Goal: Task Accomplishment & Management: Manage account settings

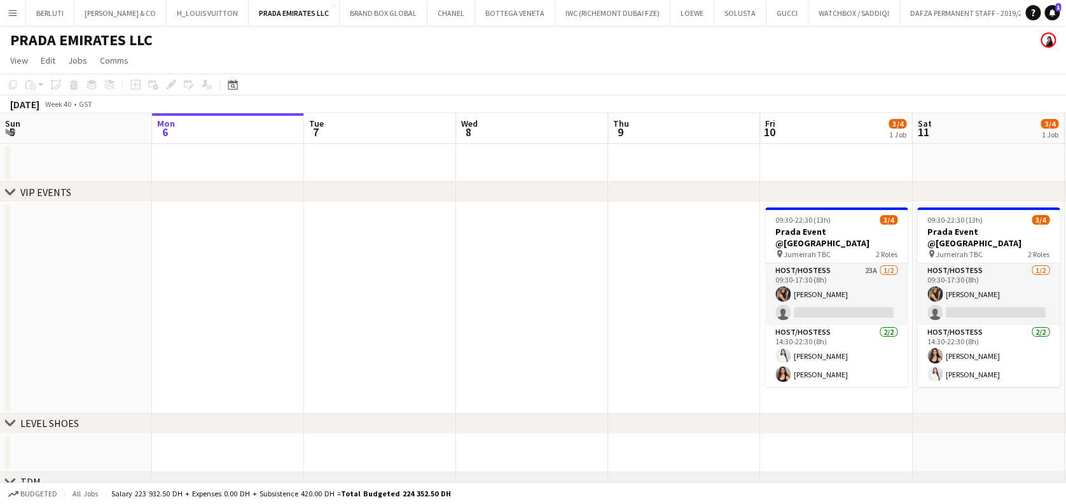
click at [21, 11] on button "Menu" at bounding box center [12, 12] width 25 height 25
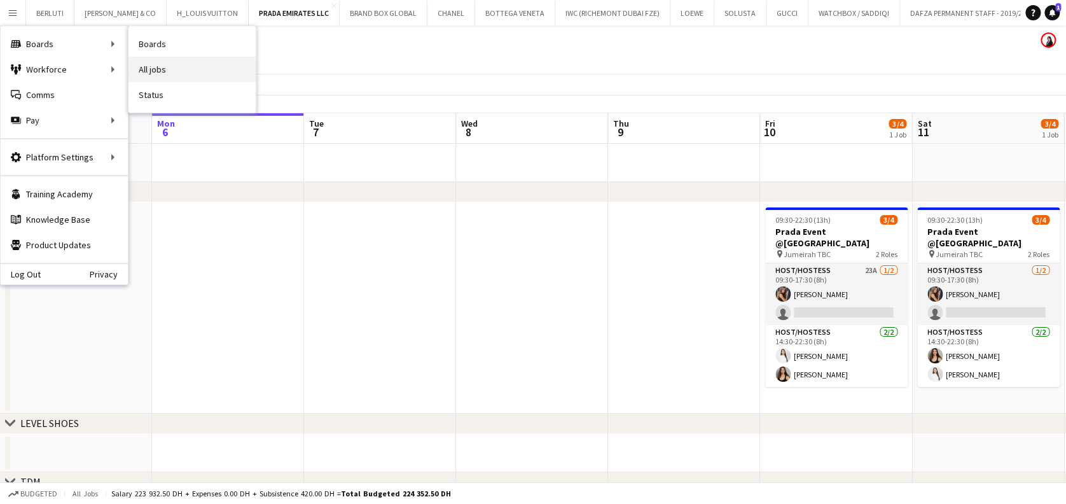
click at [198, 57] on link "All jobs" at bounding box center [191, 69] width 127 height 25
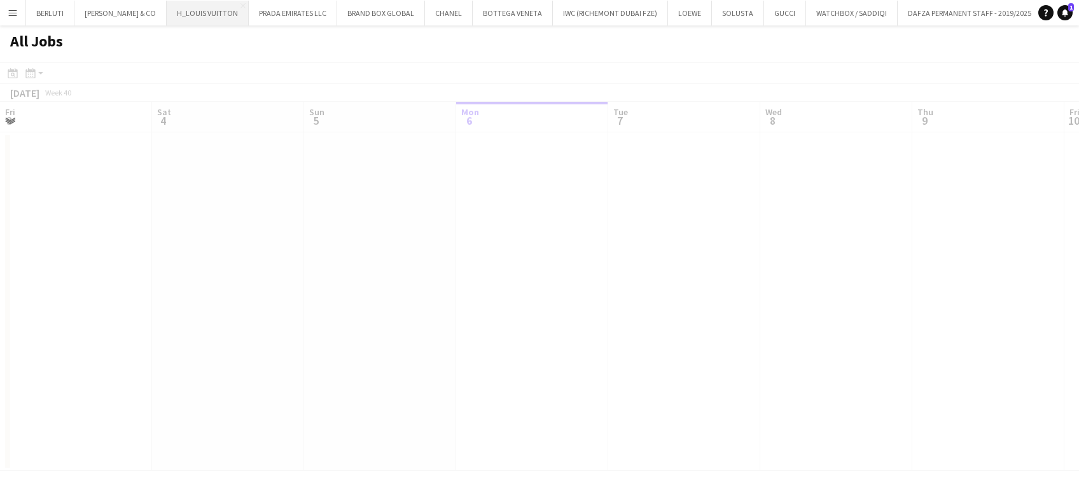
scroll to position [0, 304]
click at [10, 20] on button "Menu" at bounding box center [12, 12] width 25 height 25
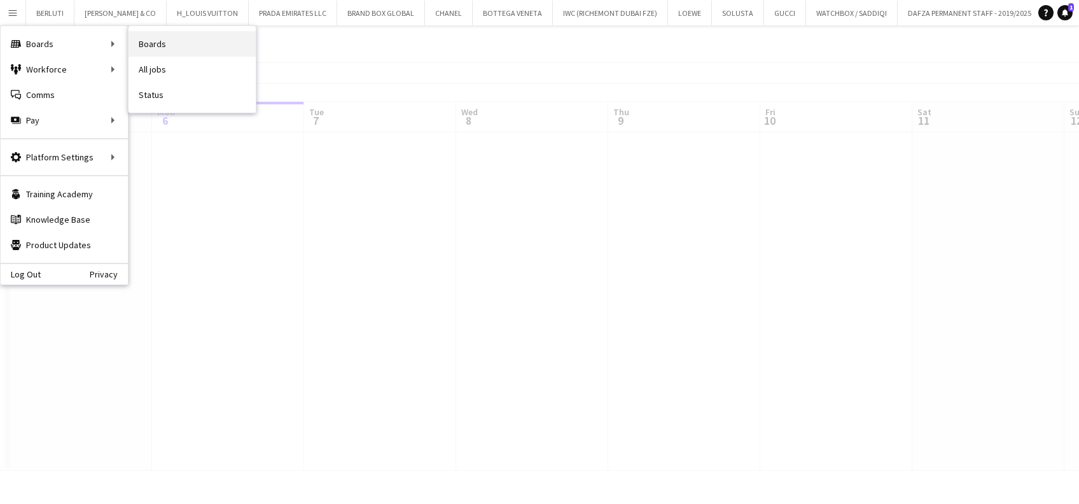
click at [183, 36] on link "Boards" at bounding box center [191, 43] width 127 height 25
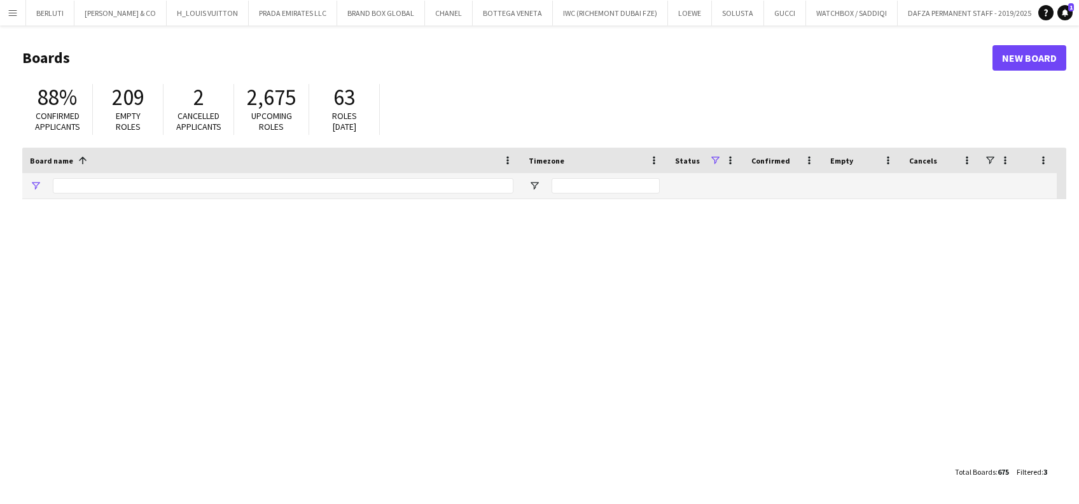
type input "*****"
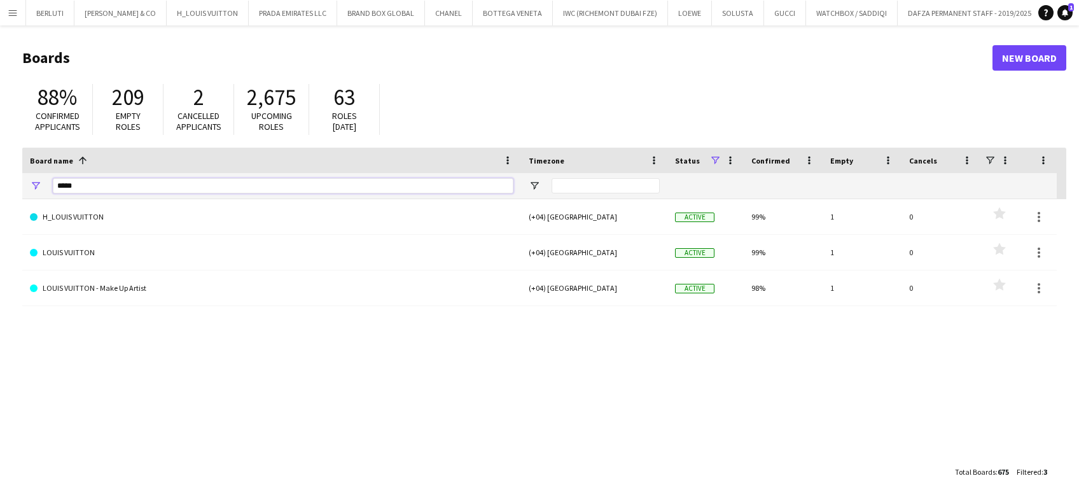
click at [0, 191] on html "Menu Boards Boards Boards All jobs Status Workforce Workforce My Workforce Recr…" at bounding box center [539, 252] width 1079 height 504
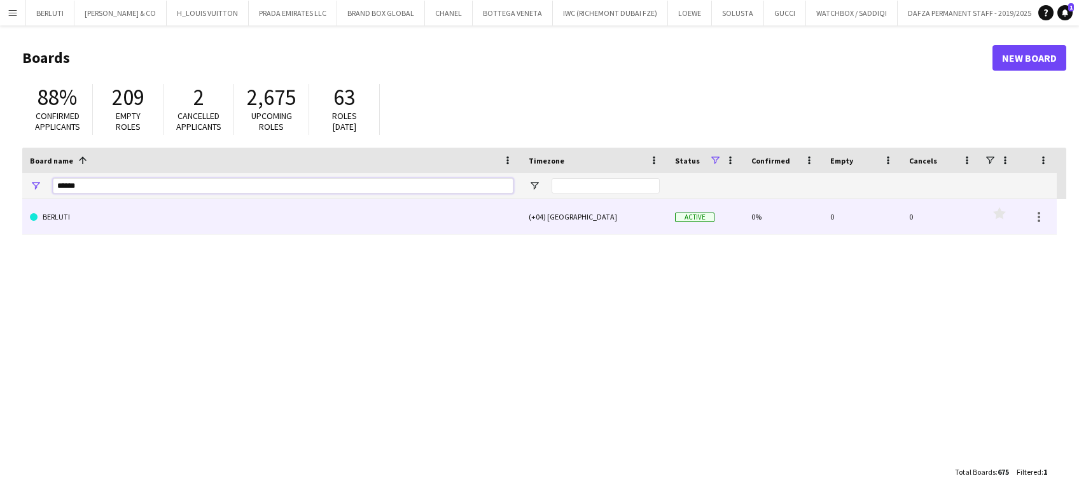
type input "******"
click at [307, 229] on link "BERLUTI" at bounding box center [271, 217] width 483 height 36
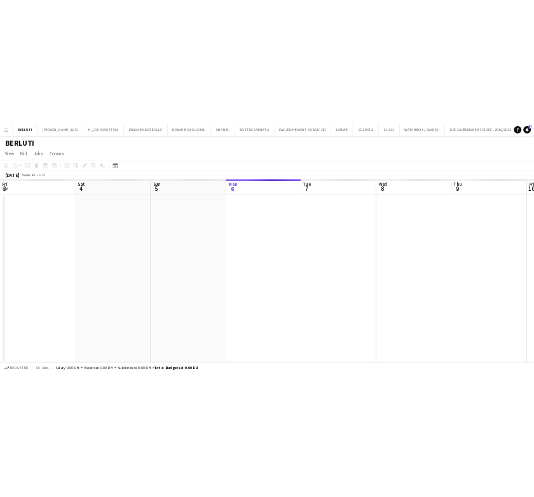
scroll to position [0, 304]
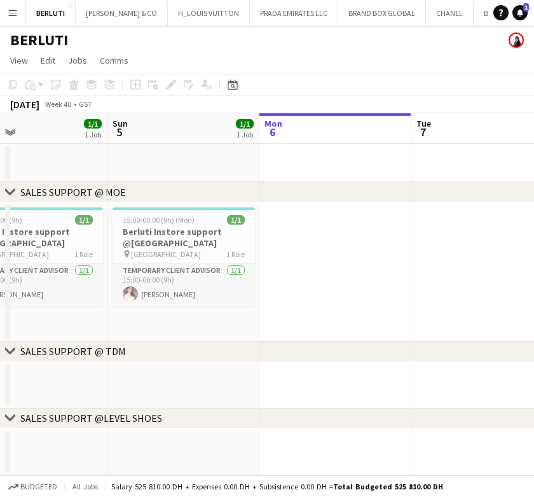
drag, startPoint x: 99, startPoint y: 235, endPoint x: 206, endPoint y: 232, distance: 107.5
click at [206, 232] on app-calendar-viewport "Thu 2 Fri 3 1/1 1 Job Sat 4 1/1 1 Job Sun 5 1/1 1 Job Mon 6 Tue 7 Wed 8 Thu 9 F…" at bounding box center [267, 294] width 534 height 362
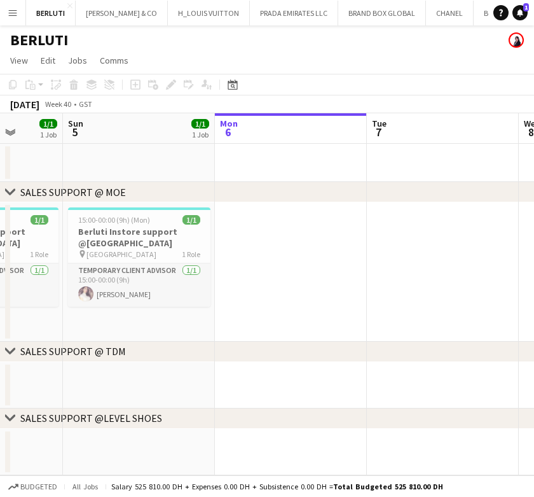
drag, startPoint x: 120, startPoint y: 258, endPoint x: 227, endPoint y: 262, distance: 107.5
click at [227, 262] on app-calendar-viewport "Thu 2 Fri 3 1/1 1 Job Sat 4 1/1 1 Job Sun 5 1/1 1 Job Mon 6 Tue 7 Wed 8 Thu 9 F…" at bounding box center [267, 294] width 534 height 362
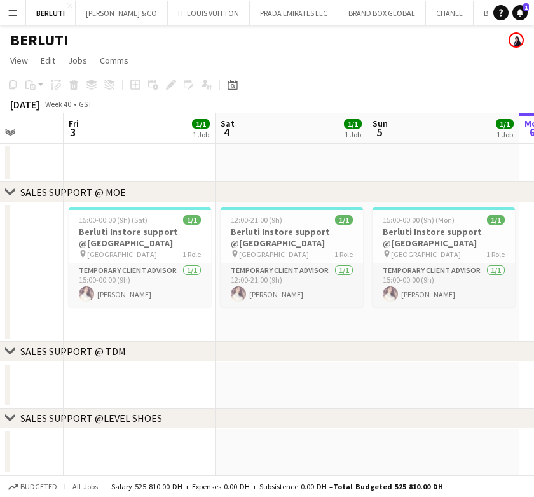
drag, startPoint x: 220, startPoint y: 234, endPoint x: 254, endPoint y: 234, distance: 34.3
click at [254, 234] on app-calendar-viewport "Wed 1 1/1 1 Job Thu 2 Fri 3 1/1 1 Job Sat 4 1/1 1 Job Sun 5 1/1 1 Job Mon 6 Tue…" at bounding box center [267, 294] width 534 height 362
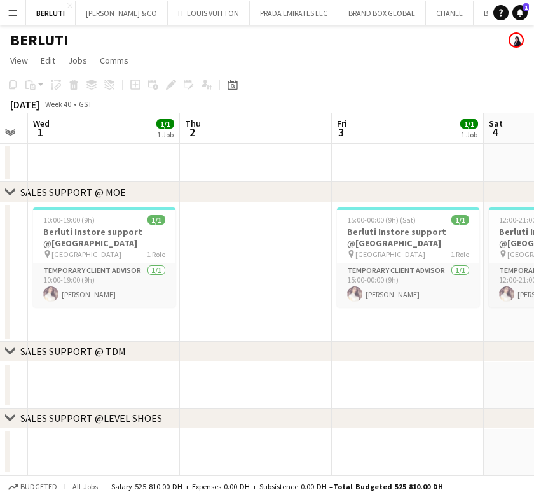
drag, startPoint x: 101, startPoint y: 245, endPoint x: 366, endPoint y: 245, distance: 265.2
click at [368, 245] on app-calendar-viewport "Mon 29 Tue 30 Wed 1 1/1 1 Job Thu 2 Fri 3 1/1 1 Job Sat 4 1/1 1 Job Sun 5 1/1 1…" at bounding box center [267, 294] width 534 height 362
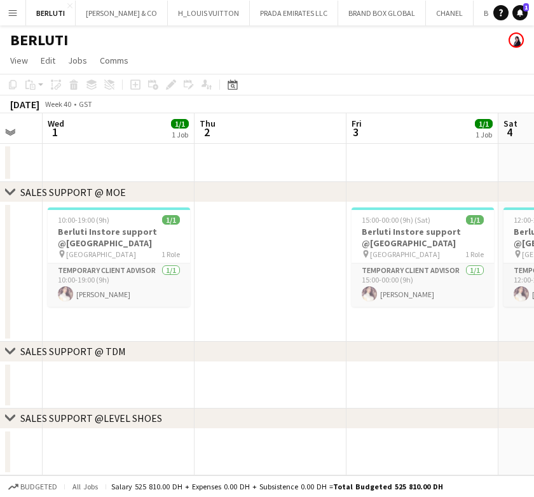
drag, startPoint x: 140, startPoint y: 269, endPoint x: 307, endPoint y: 269, distance: 167.3
click at [307, 269] on app-calendar-viewport "Mon 29 Tue 30 Wed 1 1/1 1 Job Thu 2 Fri 3 1/1 1 Job Sat 4 1/1 1 Job Sun 5 1/1 1…" at bounding box center [267, 294] width 534 height 362
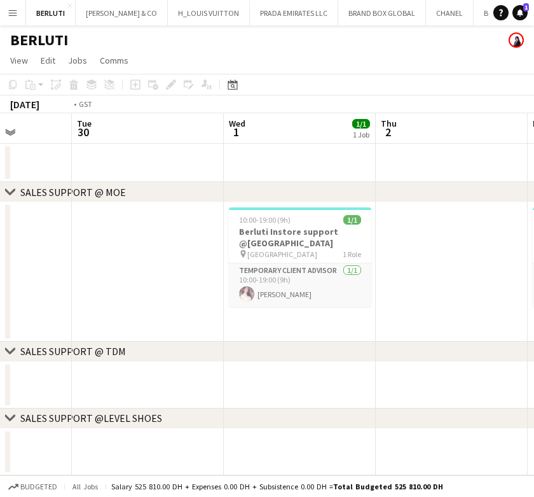
drag, startPoint x: 205, startPoint y: 242, endPoint x: 332, endPoint y: 242, distance: 127.2
click at [334, 242] on app-calendar-viewport "Sat 27 Sun 28 Mon 29 Tue 30 Wed 1 1/1 1 Job Thu 2 Fri 3 1/1 1 Job Sat 4 1/1 1 J…" at bounding box center [267, 294] width 534 height 362
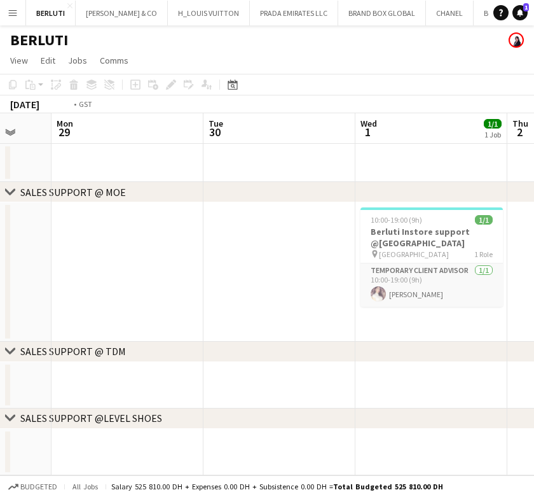
drag, startPoint x: 341, startPoint y: 257, endPoint x: 55, endPoint y: 283, distance: 287.4
click at [48, 284] on app-calendar-viewport "Fri 26 Sat 27 Sun 28 Mon 29 Tue 30 Wed 1 1/1 1 Job Thu 2 Fri 3 1/1 1 Job Sat 4 …" at bounding box center [267, 294] width 534 height 362
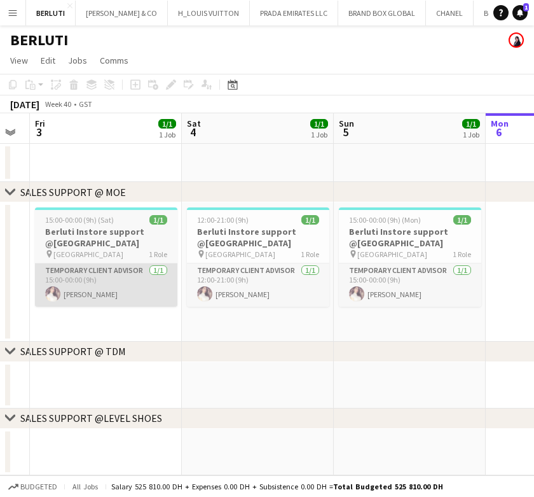
drag, startPoint x: 429, startPoint y: 300, endPoint x: 152, endPoint y: 305, distance: 276.7
click at [155, 306] on app-calendar-viewport "Mon 29 Tue 30 Wed 1 1/1 1 Job Thu 2 Fri 3 1/1 1 Job Sat 4 1/1 1 Job Sun 5 1/1 1…" at bounding box center [267, 294] width 534 height 362
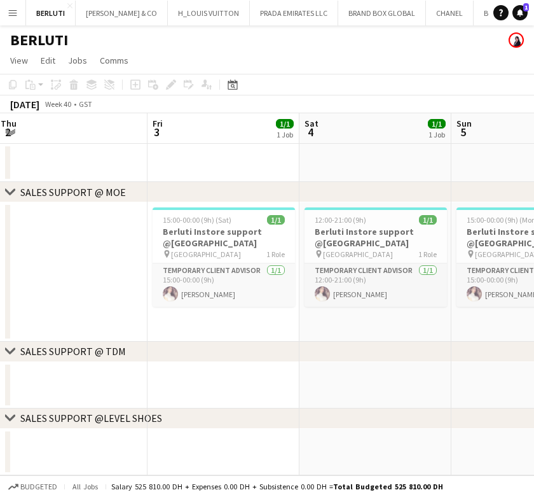
drag, startPoint x: 361, startPoint y: 293, endPoint x: 172, endPoint y: 289, distance: 188.3
click at [176, 292] on app-calendar-viewport "Tue 30 Wed 1 1/1 1 Job Thu 2 Fri 3 1/1 1 Job Sat 4 1/1 1 Job Sun 5 1/1 1 Job Mo…" at bounding box center [267, 294] width 534 height 362
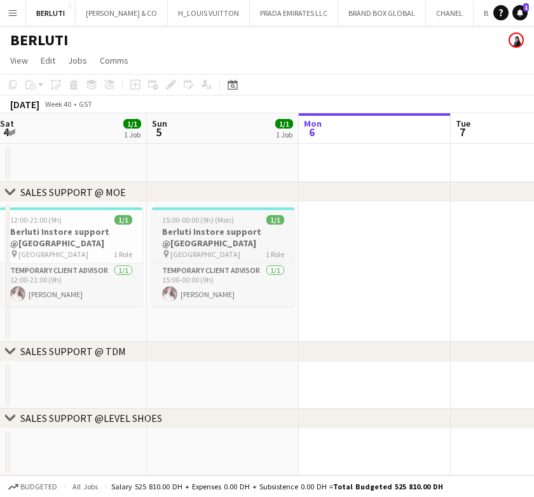
click at [190, 257] on span "[GEOGRAPHIC_DATA]" at bounding box center [205, 254] width 70 height 10
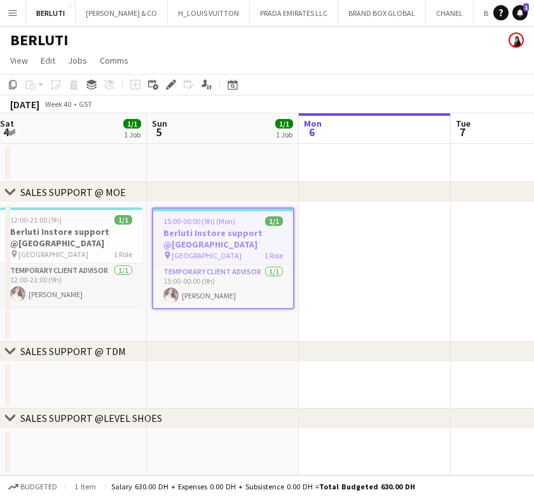
scroll to position [0, 308]
click at [17, 83] on icon "Copy" at bounding box center [13, 84] width 10 height 10
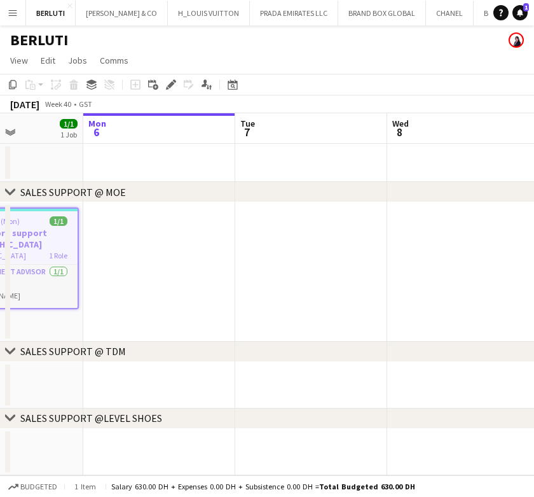
click at [192, 244] on app-calendar-viewport "Thu 2 Fri 3 1/1 1 Job Sat 4 1/1 1 Job Sun 5 1/1 1 Job Mon 6 Tue 7 Wed 8 Thu 9 F…" at bounding box center [267, 294] width 534 height 362
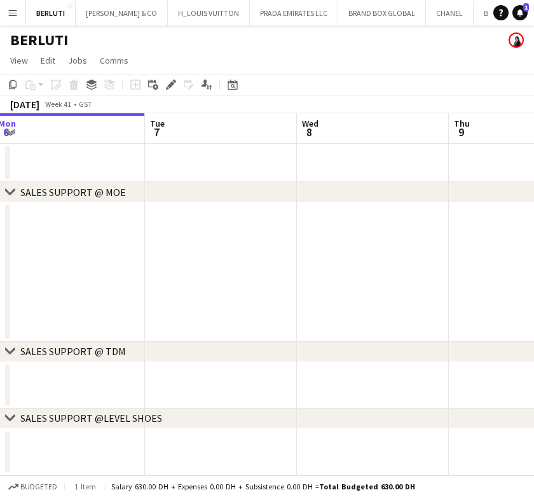
drag, startPoint x: 325, startPoint y: 244, endPoint x: 244, endPoint y: 252, distance: 81.8
click at [244, 252] on app-calendar-viewport "Sat 4 1/1 1 Job Sun 5 1/1 1 Job Mon 6 Tue 7 Wed 8 Thu 9 Fri 10 Sat 11 Sun 12 12…" at bounding box center [267, 294] width 534 height 362
click at [324, 238] on app-date-cell at bounding box center [372, 271] width 152 height 139
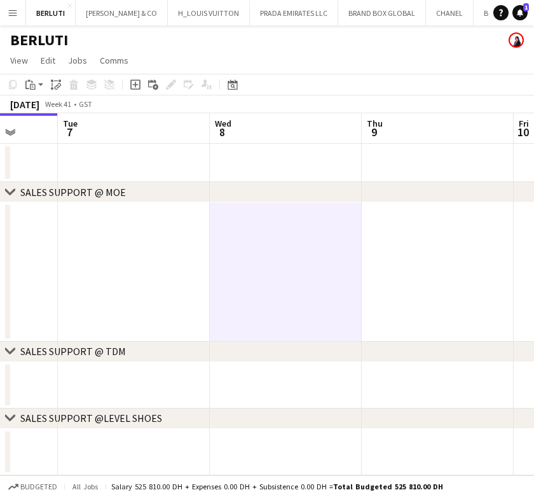
drag, startPoint x: 322, startPoint y: 238, endPoint x: 231, endPoint y: 252, distance: 91.9
click at [231, 252] on app-calendar-viewport "Sat 4 1/1 1 Job Sun 5 1/1 1 Job Mon 6 Tue 7 Wed 8 Thu 9 Fri 10 Sat 11 Sun 12 12…" at bounding box center [267, 294] width 534 height 362
click at [412, 265] on app-date-cell at bounding box center [433, 271] width 152 height 139
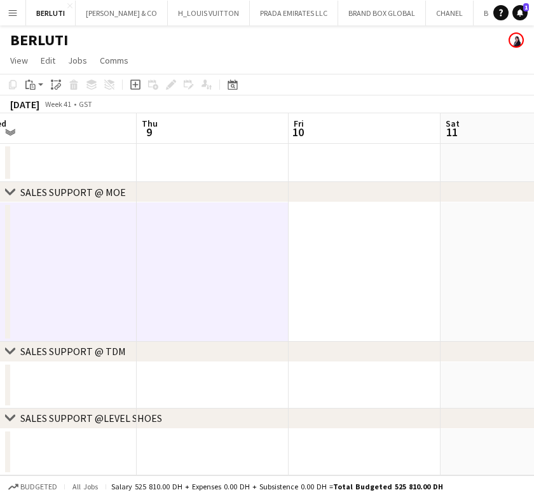
drag, startPoint x: 412, startPoint y: 265, endPoint x: 190, endPoint y: 280, distance: 223.1
click at [190, 280] on app-calendar-viewport "Sun 5 1/1 1 Job Mon 6 Tue 7 Wed 8 Thu 9 Fri 10 Sat 11 Sun 12 Mon 13 15:00-00:00…" at bounding box center [267, 294] width 534 height 362
click at [340, 272] on app-date-cell at bounding box center [363, 271] width 152 height 139
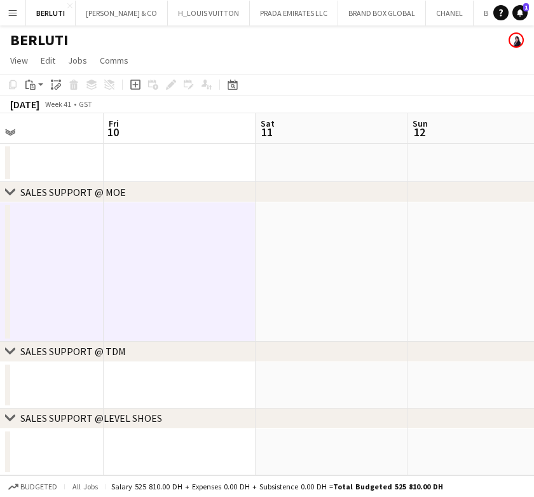
drag, startPoint x: 207, startPoint y: 292, endPoint x: 173, endPoint y: 272, distance: 39.0
click at [155, 292] on app-calendar-viewport "Mon 6 Tue 7 Wed 8 Thu 9 Fri 10 Sat 11 Sun 12 Mon 13 Tue 14" at bounding box center [267, 294] width 534 height 362
click at [305, 256] on app-date-cell at bounding box center [329, 271] width 152 height 139
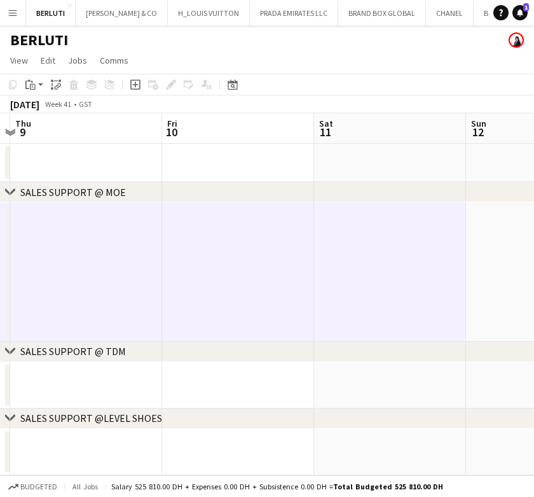
drag, startPoint x: 305, startPoint y: 259, endPoint x: 246, endPoint y: 280, distance: 62.8
click at [205, 280] on app-calendar-viewport "Mon 6 Tue 7 Wed 8 Thu 9 Fri 10 Sat 11 Sun 12 Mon 13 Tue 14" at bounding box center [267, 294] width 534 height 362
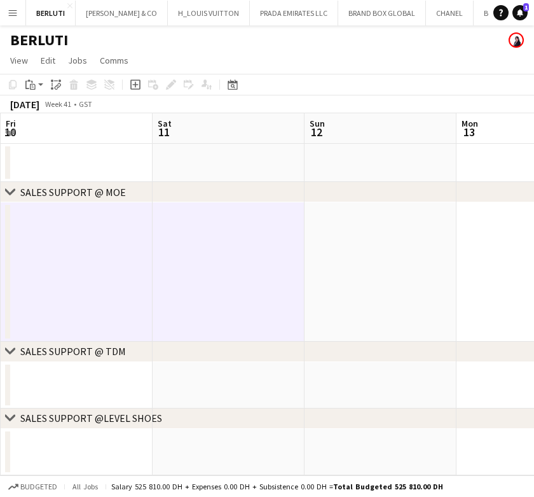
click at [361, 279] on app-date-cell at bounding box center [381, 271] width 152 height 139
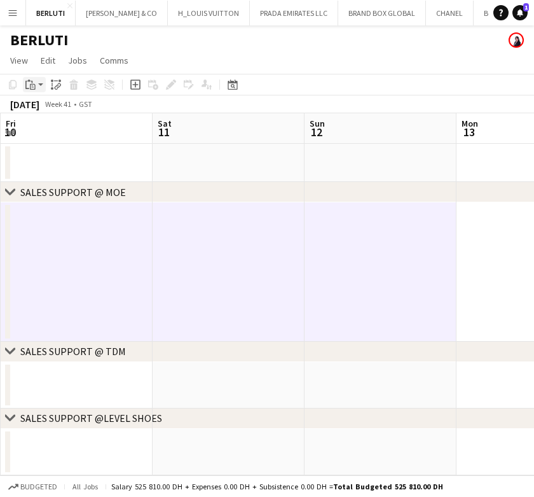
click at [33, 85] on icon "Paste" at bounding box center [30, 84] width 10 height 10
click at [51, 135] on link "Paste with crew Ctrl+Shift+V" at bounding box center [94, 130] width 120 height 11
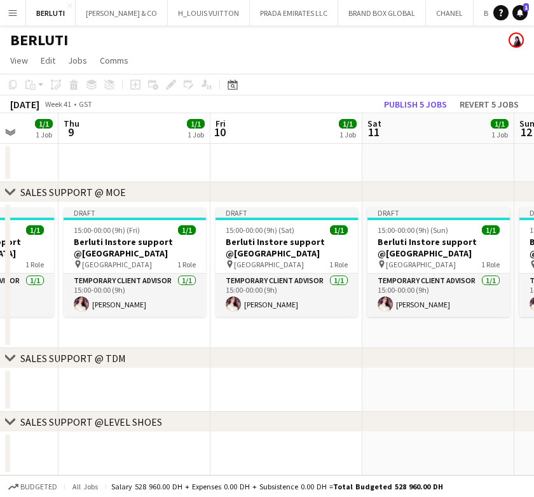
click at [322, 290] on app-calendar-viewport "Mon 6 Tue 7 Wed 8 1/1 1 Job Thu 9 1/1 1 Job Fri 10 1/1 1 Job Sat 11 1/1 1 Job S…" at bounding box center [267, 294] width 534 height 362
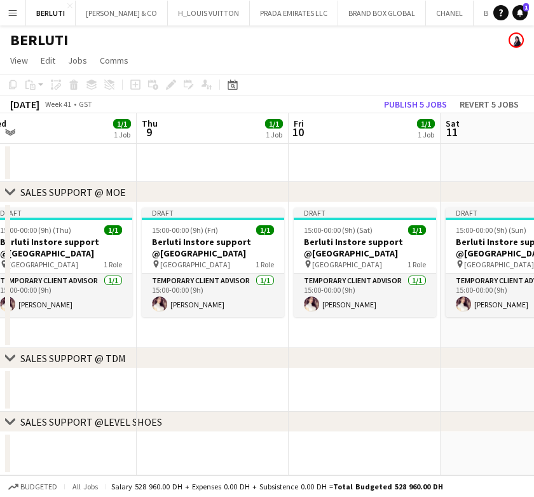
drag, startPoint x: 184, startPoint y: 260, endPoint x: 252, endPoint y: 259, distance: 67.4
click at [252, 259] on app-calendar-viewport "Mon 6 Tue 7 Wed 8 1/1 1 Job Thu 9 1/1 1 Job Fri 10 1/1 1 Job Sat 11 1/1 1 Job S…" at bounding box center [267, 294] width 534 height 362
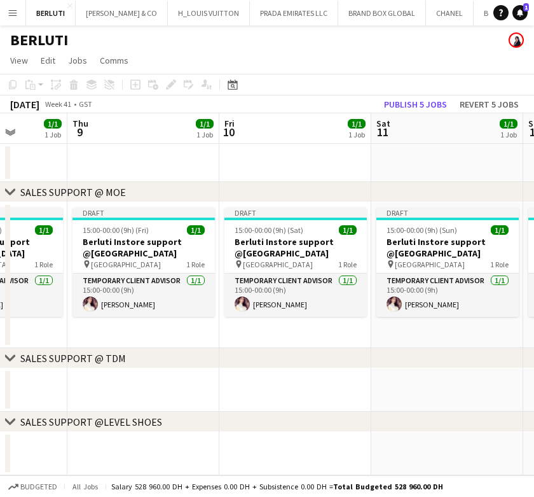
drag, startPoint x: 134, startPoint y: 238, endPoint x: 141, endPoint y: 238, distance: 7.0
click at [141, 238] on app-calendar-viewport "Mon 6 Tue 7 Wed 8 1/1 1 Job Thu 9 1/1 1 Job Fri 10 1/1 1 Job Sat 11 1/1 1 Job S…" at bounding box center [267, 294] width 534 height 362
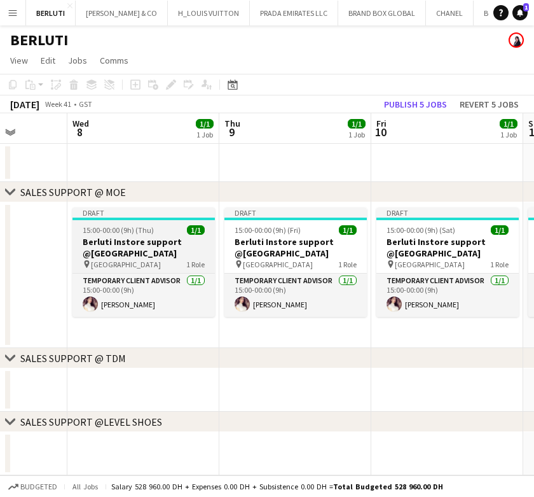
scroll to position [0, 389]
click at [127, 247] on h3 "Berluti Instore support @[GEOGRAPHIC_DATA]" at bounding box center [143, 247] width 142 height 23
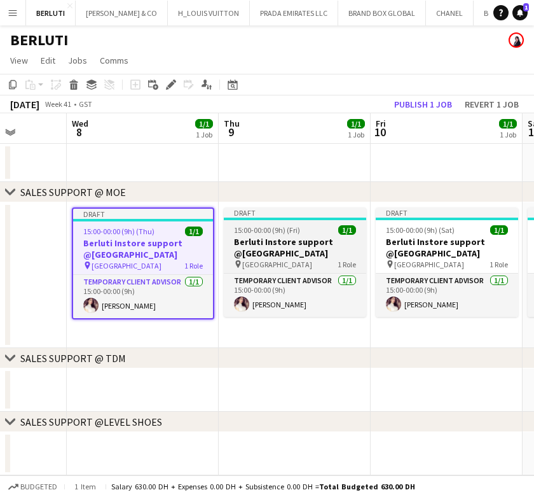
click at [273, 244] on h3 "Berluti Instore support @[GEOGRAPHIC_DATA]" at bounding box center [295, 247] width 142 height 23
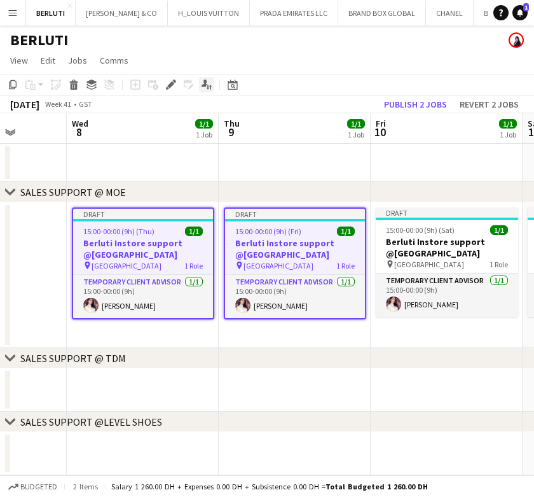
click at [170, 90] on div "Edit" at bounding box center [170, 84] width 15 height 15
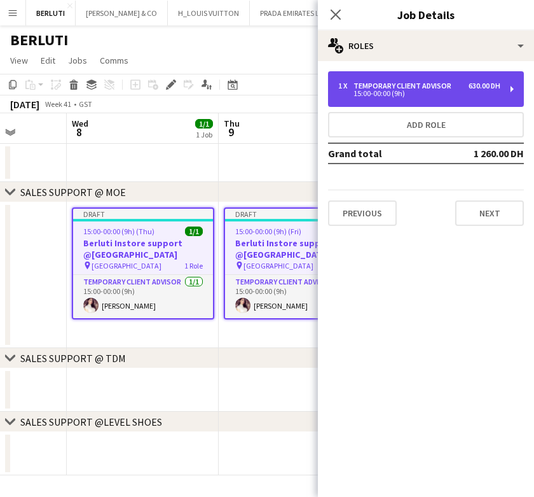
click at [451, 99] on div "1 x Temporary Client Advisor 630.00 DH 15:00-00:00 (9h)" at bounding box center [426, 89] width 196 height 36
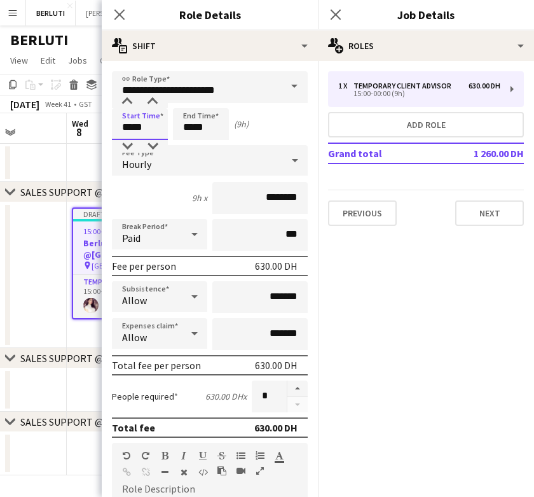
click at [130, 131] on input "*****" at bounding box center [140, 124] width 56 height 32
type input "*****"
drag, startPoint x: 193, startPoint y: 128, endPoint x: 127, endPoint y: 101, distance: 71.9
click at [158, 130] on div "Start Time ***** End Time ***** (10h)" at bounding box center [210, 124] width 196 height 32
type input "*****"
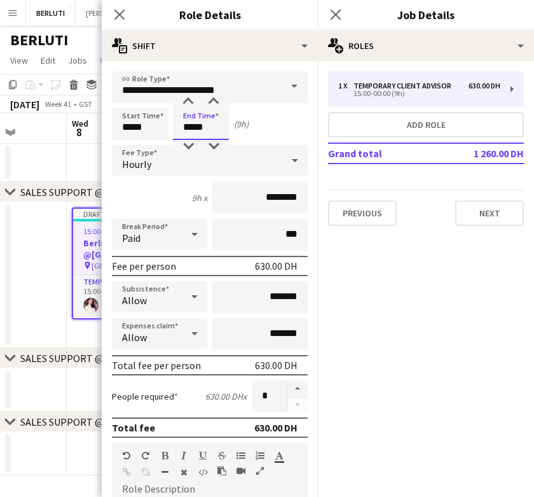
scroll to position [298, 0]
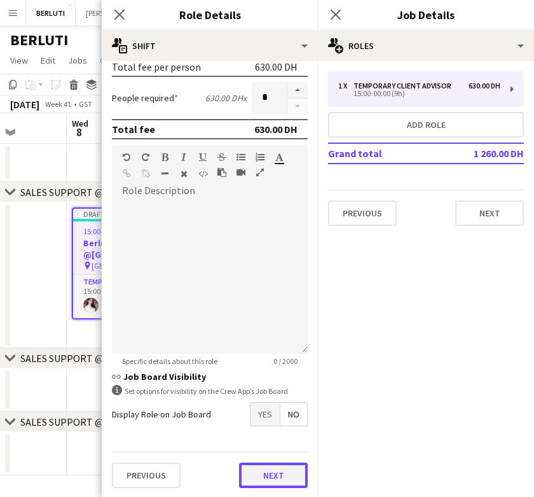
click at [263, 476] on button "Next" at bounding box center [273, 474] width 69 height 25
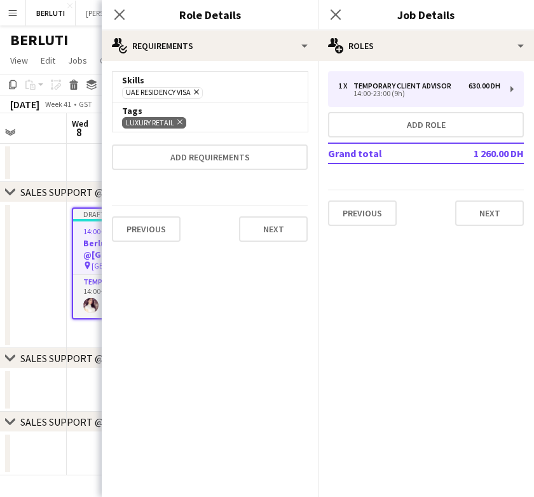
scroll to position [0, 0]
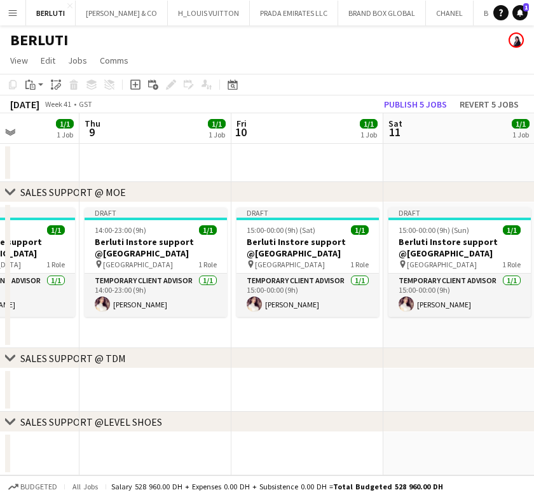
scroll to position [0, 574]
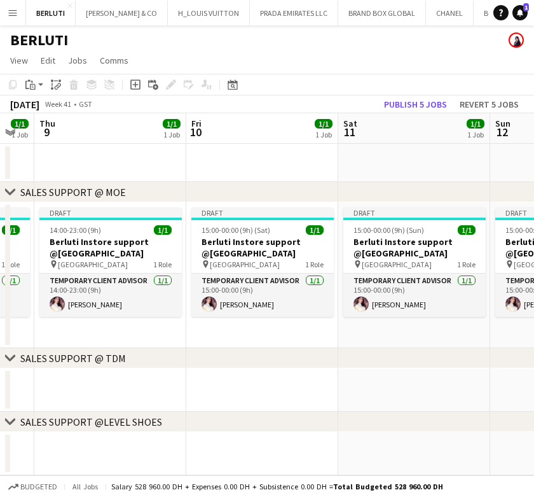
drag, startPoint x: 265, startPoint y: 312, endPoint x: 83, endPoint y: 328, distance: 182.6
click at [83, 328] on app-calendar-viewport "Sun 5 1/1 1 Job Mon 6 Tue 7 Wed 8 1/1 1 Job Thu 9 1/1 1 Job Fri 10 1/1 1 Job Sa…" at bounding box center [267, 294] width 534 height 362
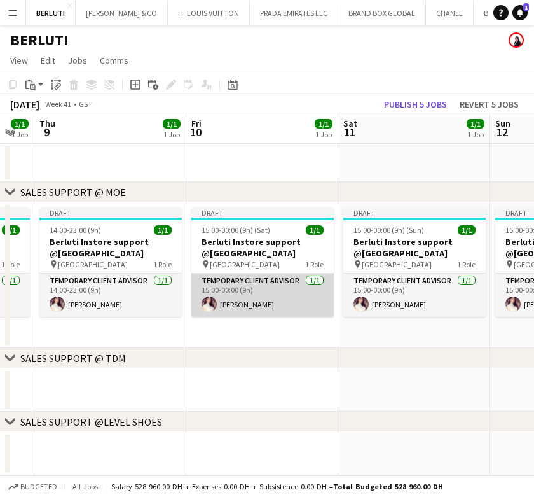
click at [253, 289] on app-card-role "Temporary Client Advisor [DATE] 15:00-00:00 (9h) [PERSON_NAME]" at bounding box center [262, 294] width 142 height 43
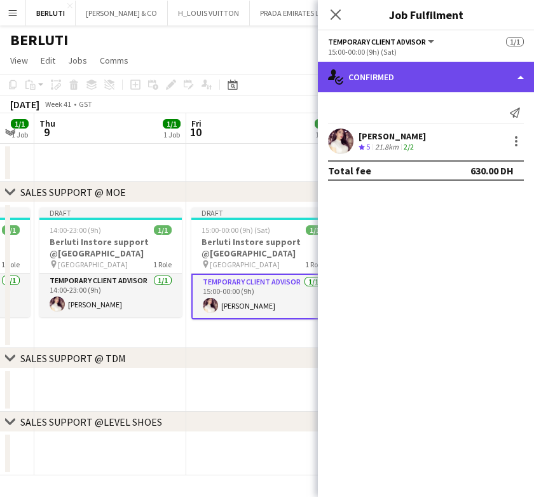
click at [433, 86] on div "single-neutral-actions-check-2 Confirmed" at bounding box center [426, 77] width 216 height 31
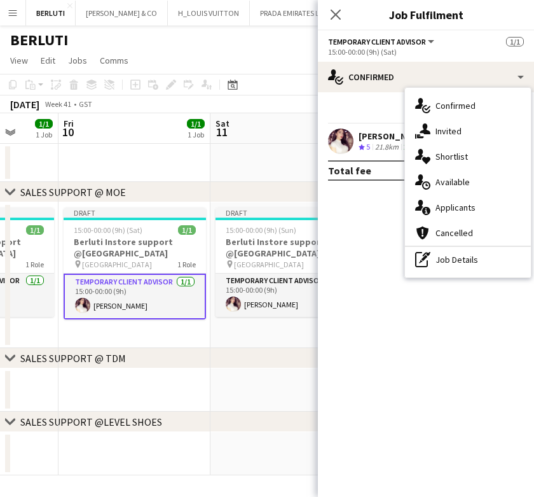
scroll to position [0, 551]
drag, startPoint x: 188, startPoint y: 313, endPoint x: 97, endPoint y: 316, distance: 91.0
click at [97, 316] on app-calendar-viewport "Mon 6 Tue 7 Wed 8 1/1 1 Job Thu 9 1/1 1 Job Fri 10 1/1 1 Job Sat 11 1/1 1 Job S…" at bounding box center [267, 294] width 534 height 362
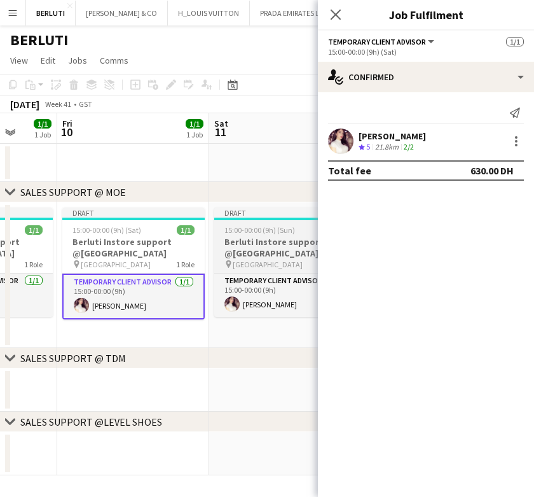
click at [239, 246] on h3 "Berluti Instore support @[GEOGRAPHIC_DATA]" at bounding box center [285, 247] width 142 height 23
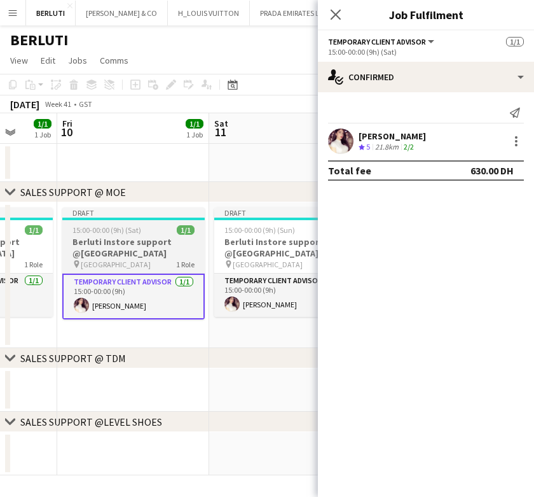
drag, startPoint x: 164, startPoint y: 256, endPoint x: 200, endPoint y: 241, distance: 38.7
click at [165, 256] on h3 "Berluti Instore support @[GEOGRAPHIC_DATA]" at bounding box center [133, 247] width 142 height 23
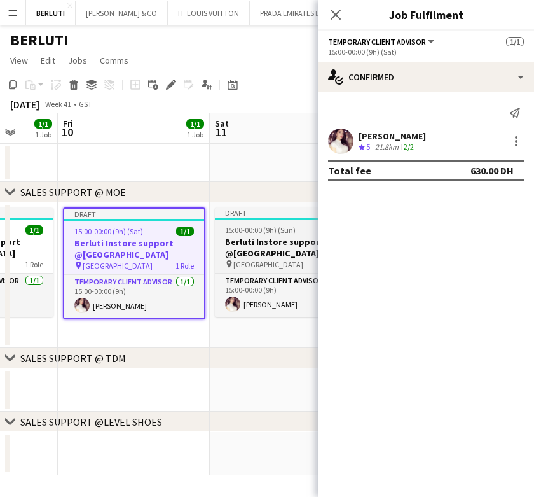
click at [275, 242] on h3 "Berluti Instore support @[GEOGRAPHIC_DATA]" at bounding box center [286, 247] width 142 height 23
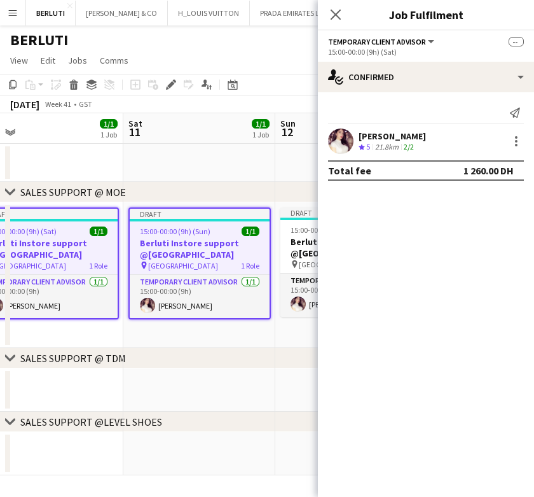
scroll to position [0, 575]
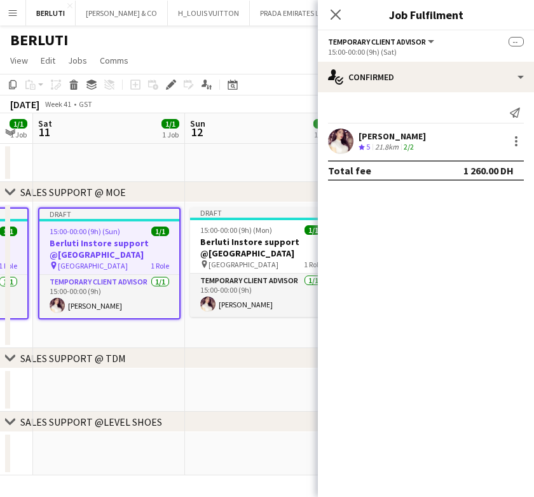
drag, startPoint x: 251, startPoint y: 254, endPoint x: 98, endPoint y: 258, distance: 153.3
click at [98, 258] on app-calendar-viewport "Tue 7 Wed 8 1/1 1 Job Thu 9 1/1 1 Job Fri 10 1/1 1 Job Sat 11 1/1 1 Job Sun 12 …" at bounding box center [267, 294] width 534 height 362
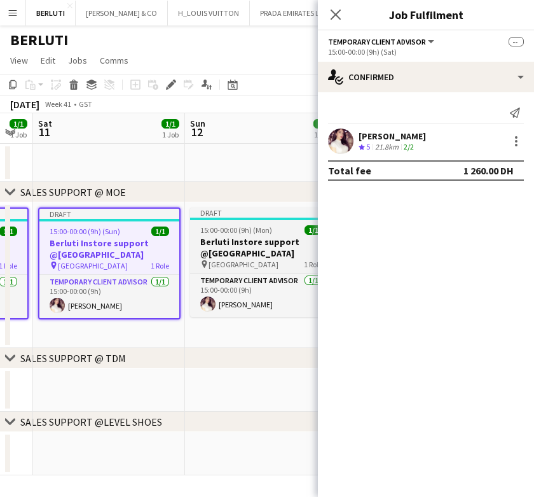
click at [247, 237] on h3 "Berluti Instore support @[GEOGRAPHIC_DATA]" at bounding box center [261, 247] width 142 height 23
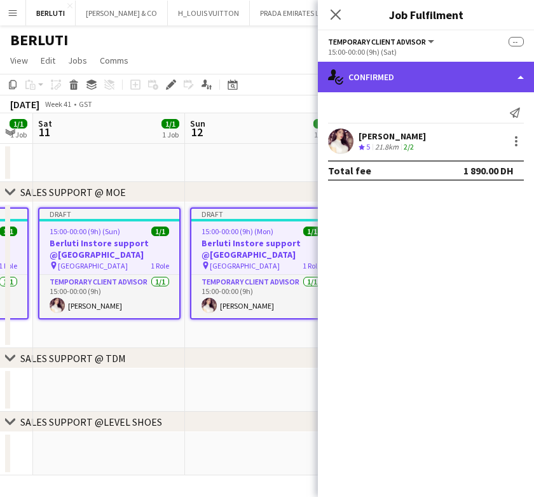
click at [429, 77] on div "single-neutral-actions-check-2 Confirmed" at bounding box center [426, 77] width 216 height 31
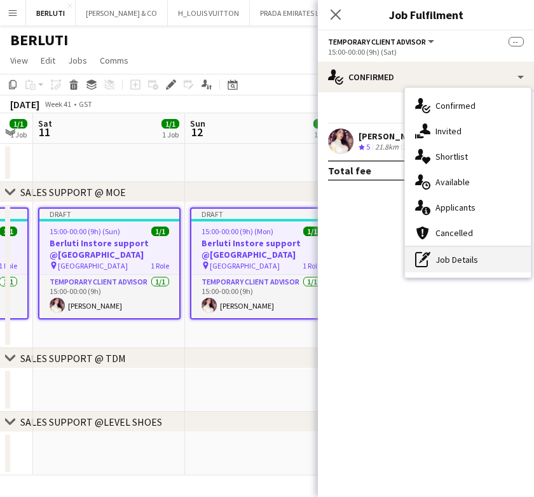
click at [458, 261] on div "pen-write Job Details" at bounding box center [468, 259] width 126 height 25
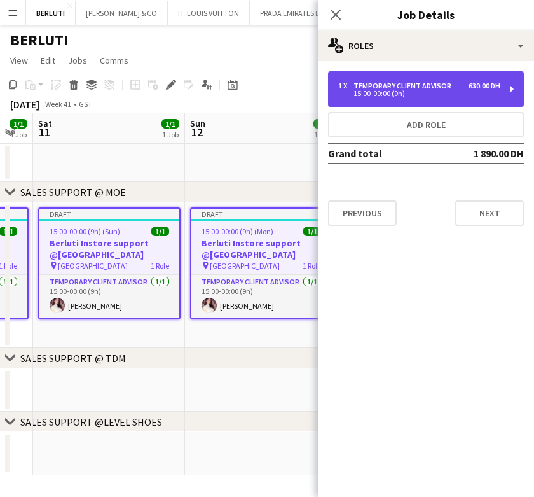
click at [435, 81] on div "Temporary Client Advisor" at bounding box center [405, 85] width 103 height 9
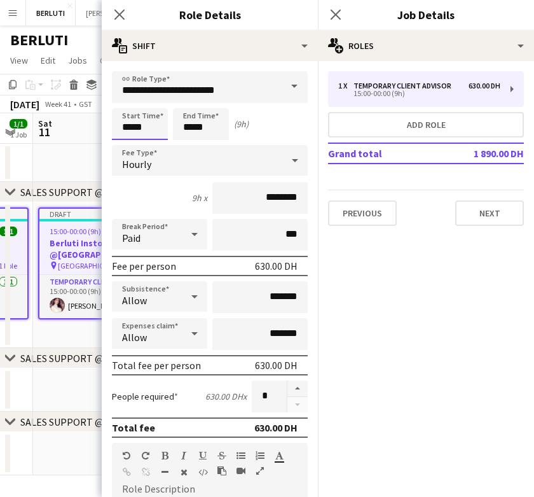
click at [131, 132] on input "*****" at bounding box center [140, 124] width 56 height 32
type input "*****"
drag, startPoint x: 194, startPoint y: 127, endPoint x: 176, endPoint y: 134, distance: 18.9
click at [183, 133] on input "*****" at bounding box center [201, 124] width 56 height 32
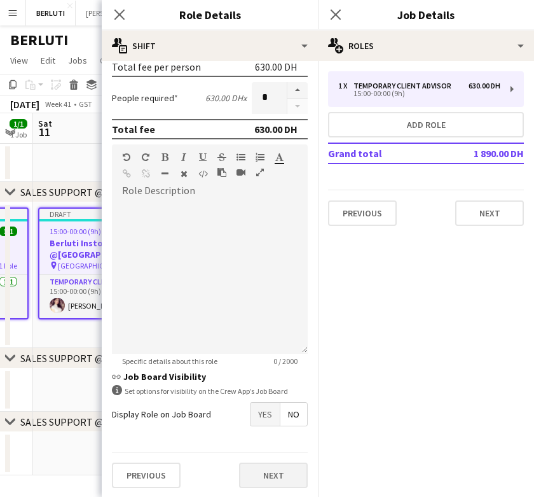
type input "*****"
click at [277, 464] on button "Next" at bounding box center [273, 474] width 69 height 25
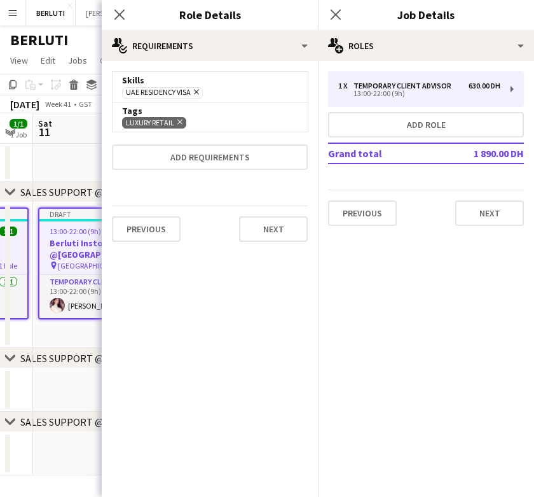
scroll to position [0, 0]
click at [66, 398] on app-date-cell at bounding box center [109, 390] width 152 height 43
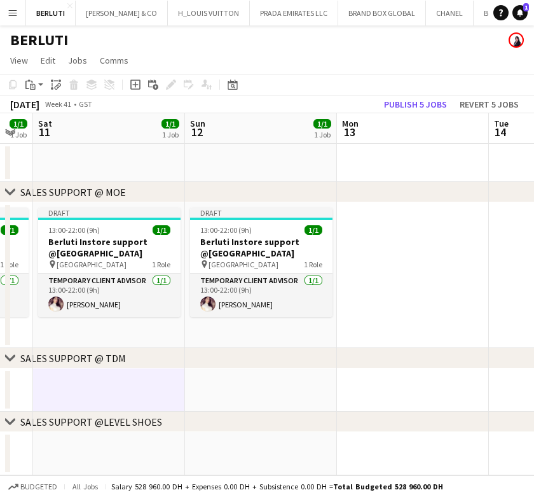
scroll to position [0, 476]
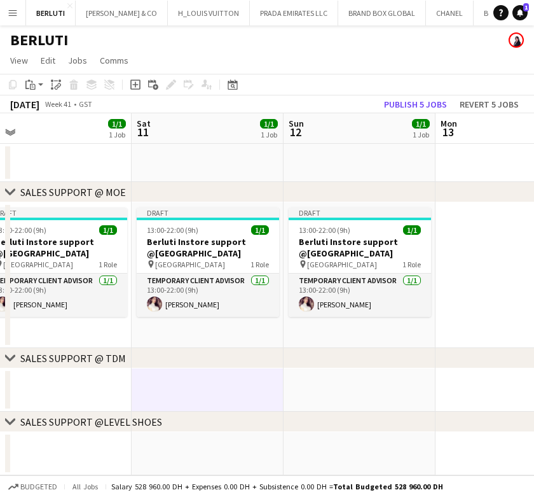
drag, startPoint x: 156, startPoint y: 312, endPoint x: 234, endPoint y: 301, distance: 78.9
click at [234, 301] on app-calendar-viewport "Tue 7 Wed 8 1/1 1 Job Thu 9 1/1 1 Job Fri 10 1/1 1 Job Sat 11 1/1 1 Job Sun 12 …" at bounding box center [267, 294] width 534 height 362
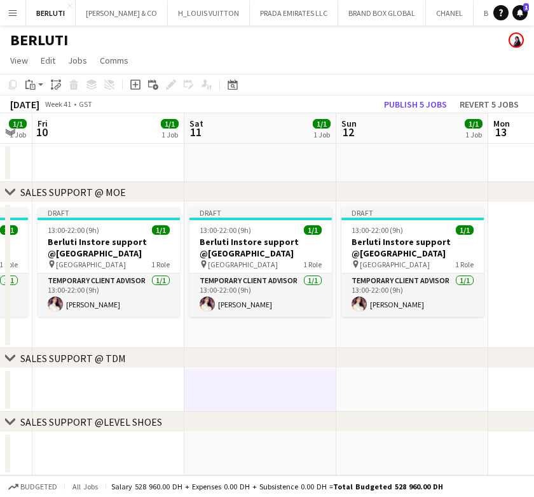
drag, startPoint x: 204, startPoint y: 315, endPoint x: 256, endPoint y: 307, distance: 53.4
click at [256, 307] on app-calendar-viewport "Tue 7 Wed 8 1/1 1 Job Thu 9 1/1 1 Job Fri 10 1/1 1 Job Sat 11 1/1 1 Job Sun 12 …" at bounding box center [267, 294] width 534 height 362
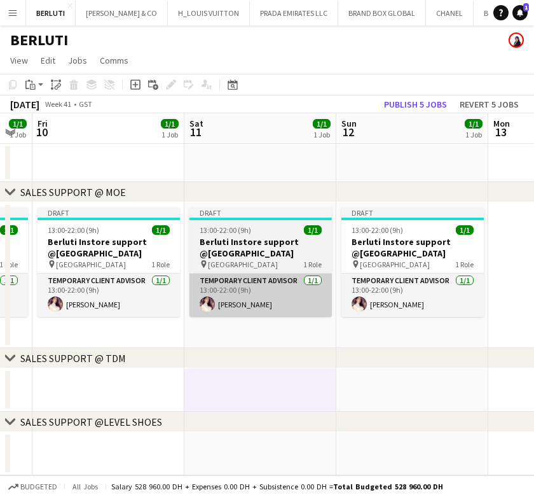
scroll to position [0, 572]
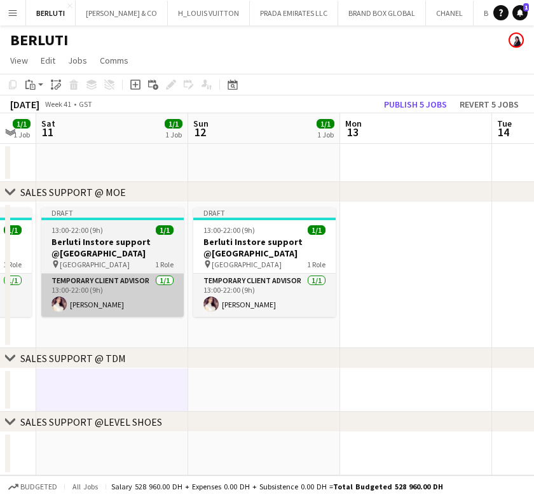
click at [115, 307] on app-calendar-viewport "Tue 7 Wed 8 1/1 1 Job Thu 9 1/1 1 Job Fri 10 1/1 1 Job Sat 11 1/1 1 Job Sun 12 …" at bounding box center [267, 294] width 534 height 362
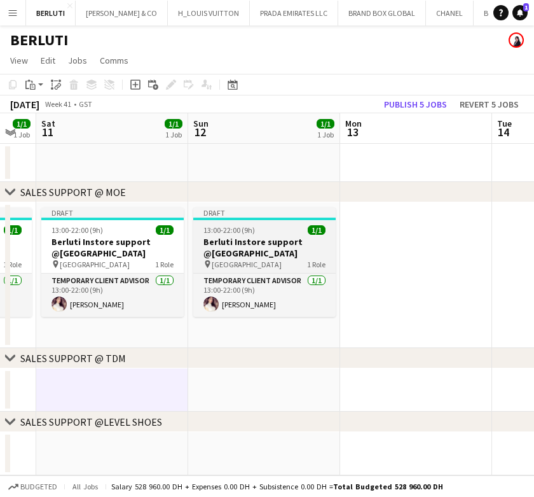
click at [251, 270] on app-job-card "Draft 13:00-22:00 (9h) 1/1 Berluti Instore support @[GEOGRAPHIC_DATA] pin Dubai…" at bounding box center [264, 261] width 142 height 109
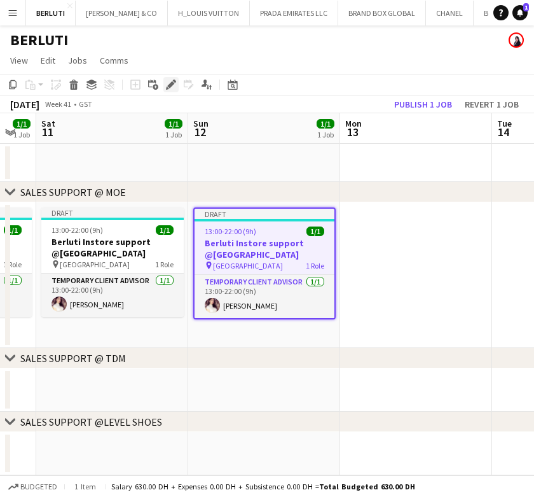
click at [172, 81] on icon "Edit" at bounding box center [171, 84] width 10 height 10
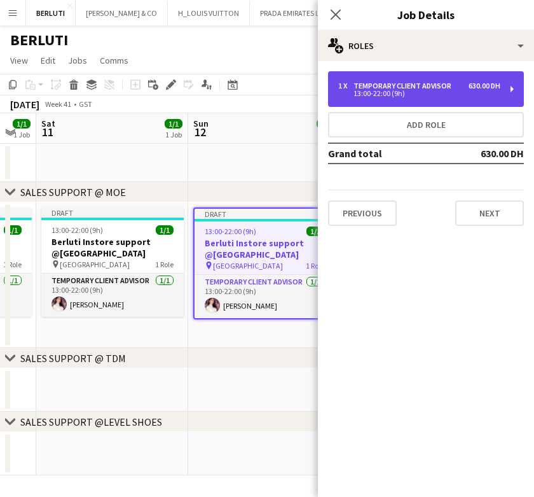
click at [389, 96] on div "13:00-22:00 (9h)" at bounding box center [419, 93] width 162 height 6
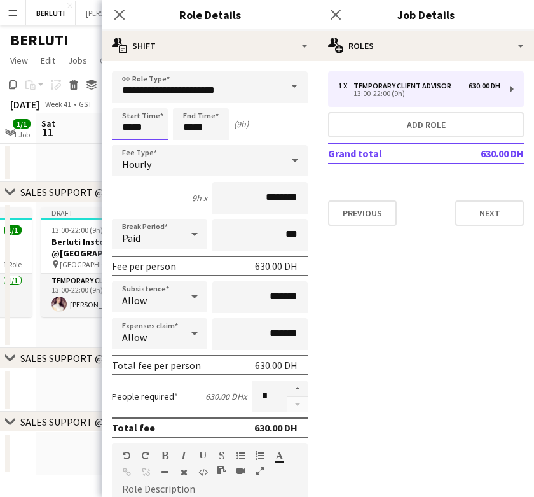
click at [127, 130] on input "*****" at bounding box center [140, 124] width 56 height 32
type input "*****"
drag, startPoint x: 192, startPoint y: 128, endPoint x: 129, endPoint y: 155, distance: 68.4
click at [192, 128] on input "*****" at bounding box center [201, 124] width 56 height 32
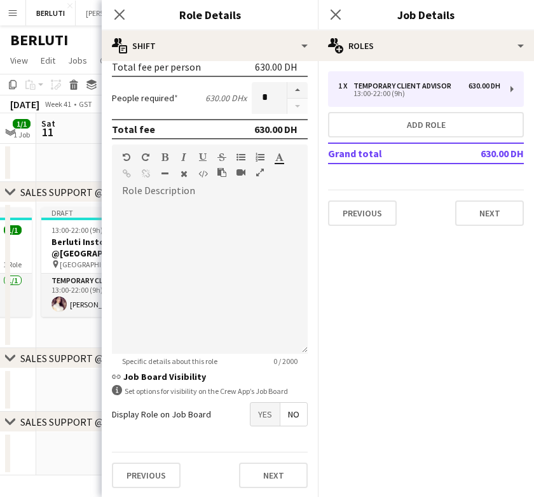
type input "*****"
click at [272, 462] on button "Next" at bounding box center [273, 474] width 69 height 25
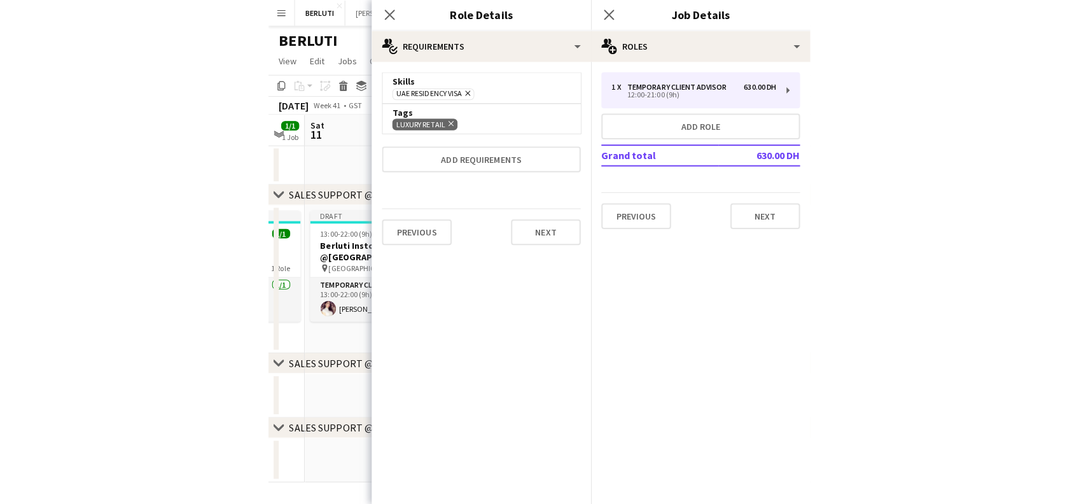
scroll to position [0, 0]
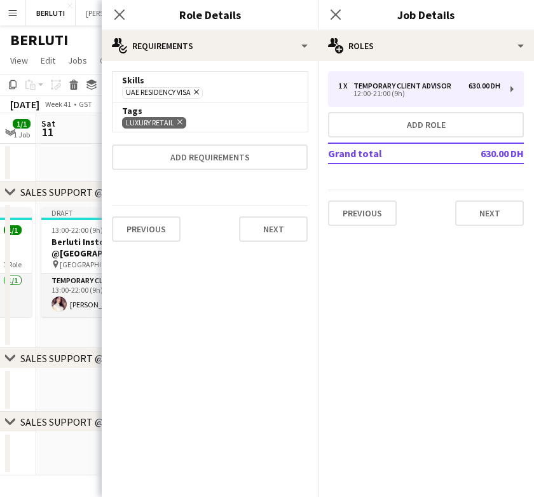
click at [73, 328] on app-date-cell "Draft 13:00-22:00 (9h) 1/1 Berluti Instore support @[GEOGRAPHIC_DATA] pin Dubai…" at bounding box center [112, 275] width 152 height 146
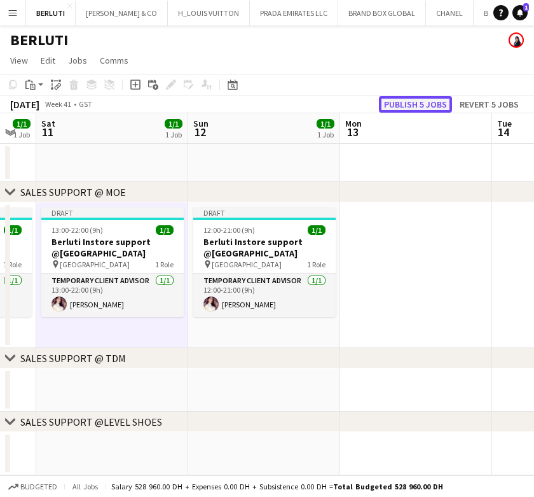
click at [418, 108] on button "Publish 5 jobs" at bounding box center [415, 104] width 73 height 17
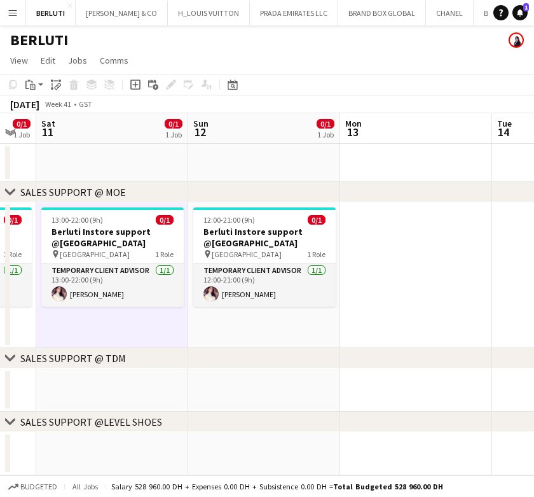
click at [18, 14] on button "Menu" at bounding box center [12, 12] width 25 height 25
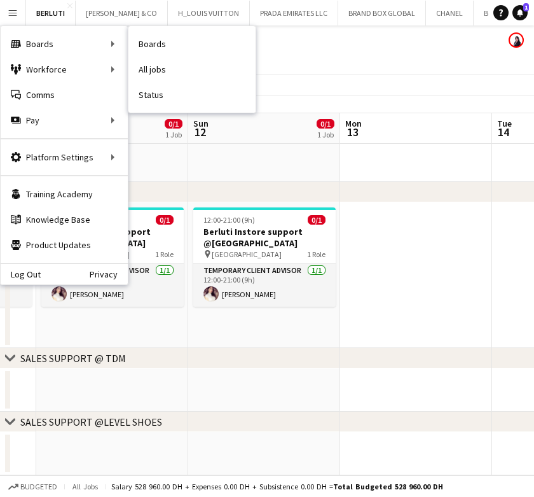
drag, startPoint x: 142, startPoint y: 92, endPoint x: 140, endPoint y: 153, distance: 60.5
click at [144, 92] on link "Status" at bounding box center [191, 94] width 127 height 25
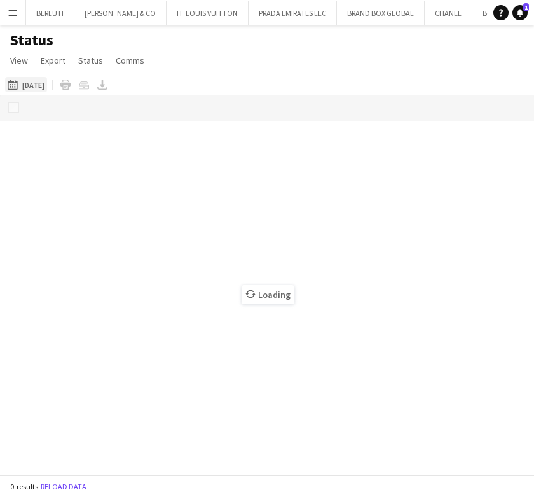
click at [36, 85] on button "[DATE] to [DATE] [DATE]" at bounding box center [26, 84] width 42 height 15
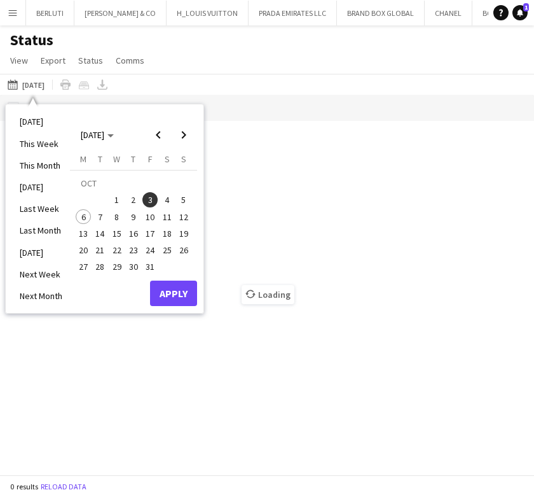
click at [91, 214] on button "6" at bounding box center [83, 216] width 17 height 17
drag, startPoint x: 167, startPoint y: 291, endPoint x: 163, endPoint y: 282, distance: 9.4
click at [169, 291] on button "Apply" at bounding box center [173, 292] width 47 height 25
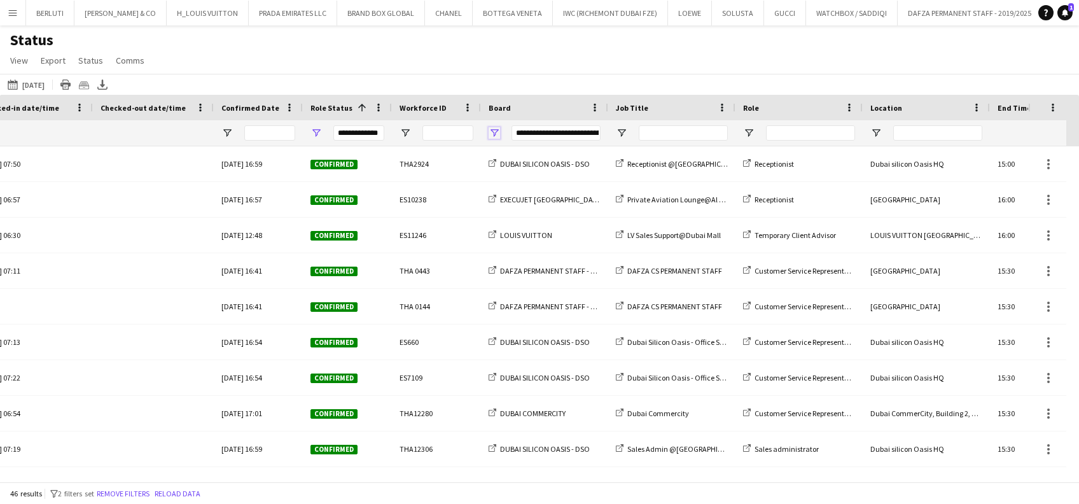
click at [493, 136] on span "Open Filter Menu" at bounding box center [493, 132] width 11 height 11
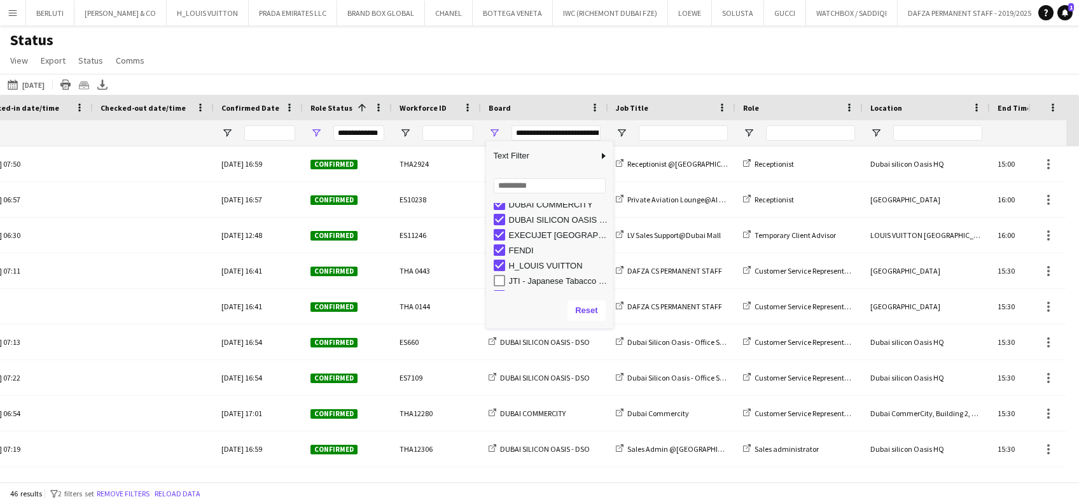
scroll to position [102, 0]
type input "**********"
click at [417, 55] on div "Status View Views Default view New view Update view Delete view Edit name Custo…" at bounding box center [539, 52] width 1079 height 43
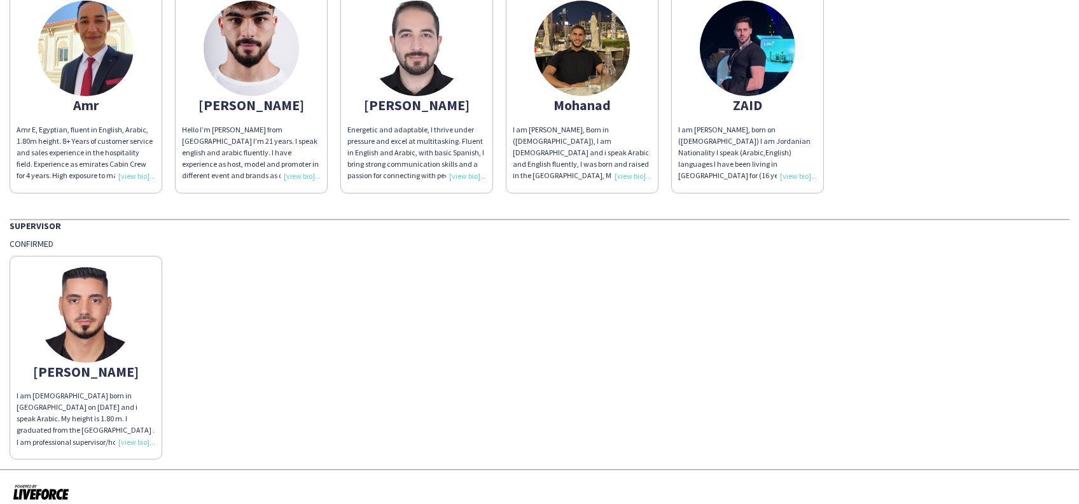
scroll to position [285, 0]
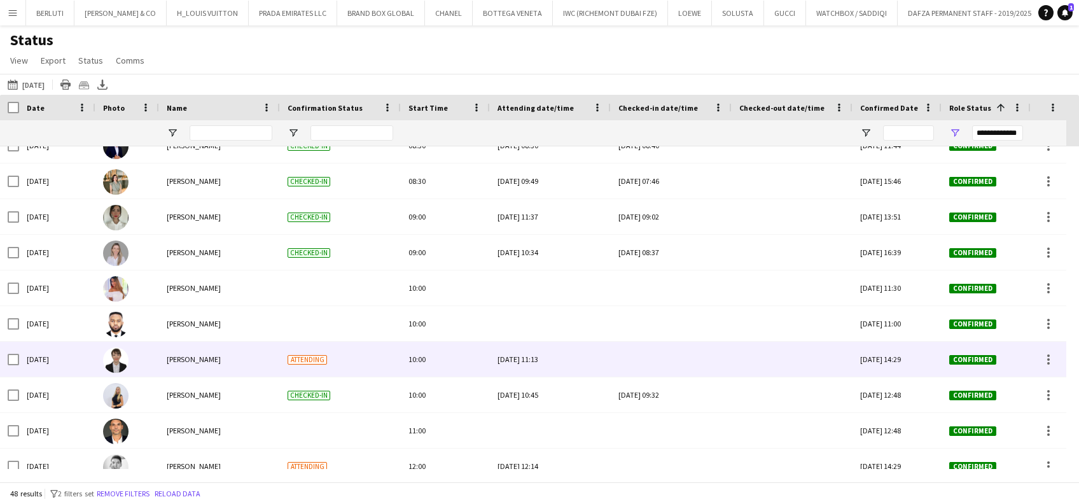
click at [301, 357] on span "Attending" at bounding box center [306, 360] width 39 height 10
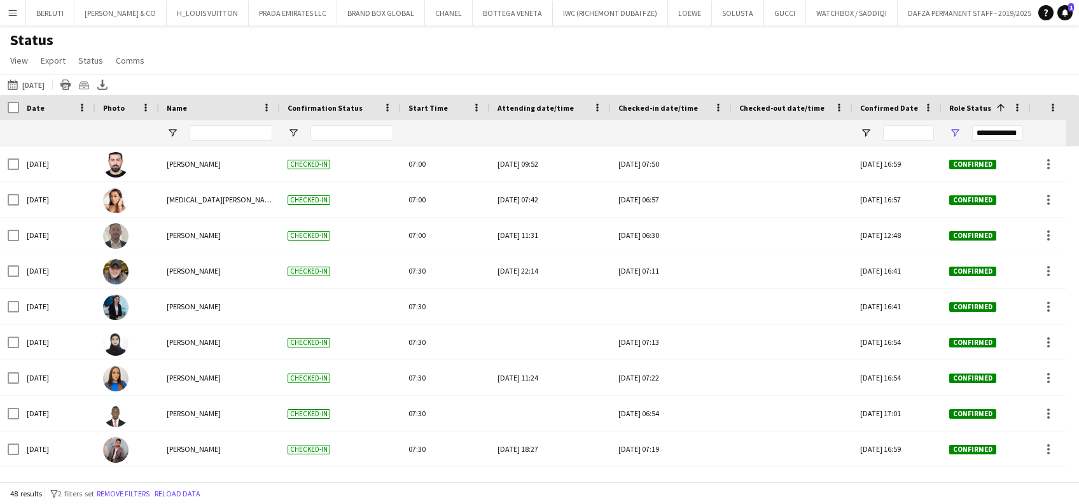
click at [10, 2] on button "Menu" at bounding box center [12, 12] width 25 height 25
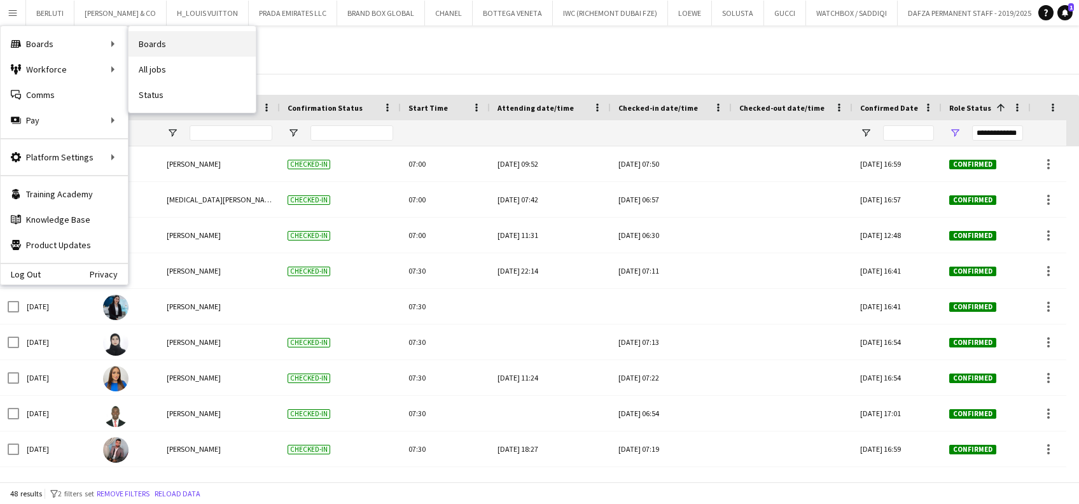
click at [146, 39] on link "Boards" at bounding box center [191, 43] width 127 height 25
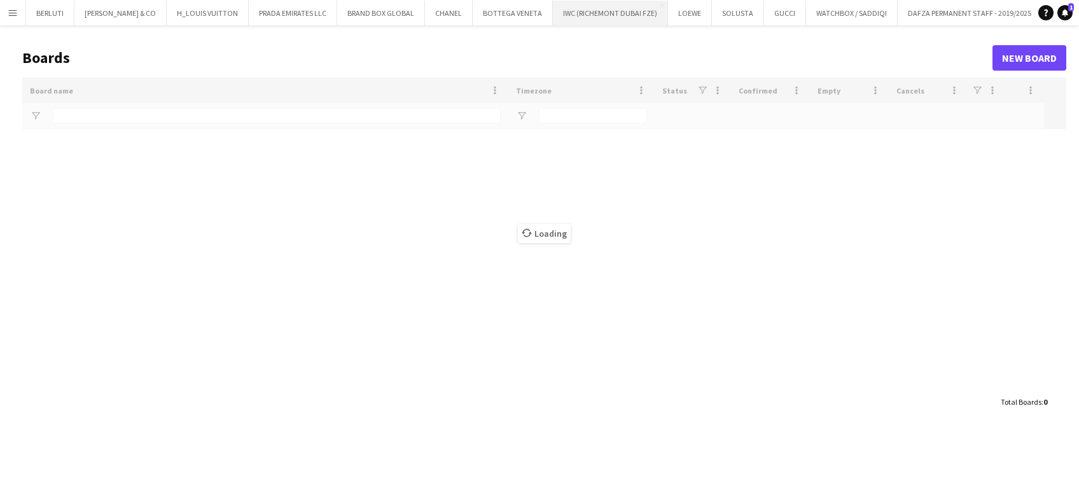
type input "******"
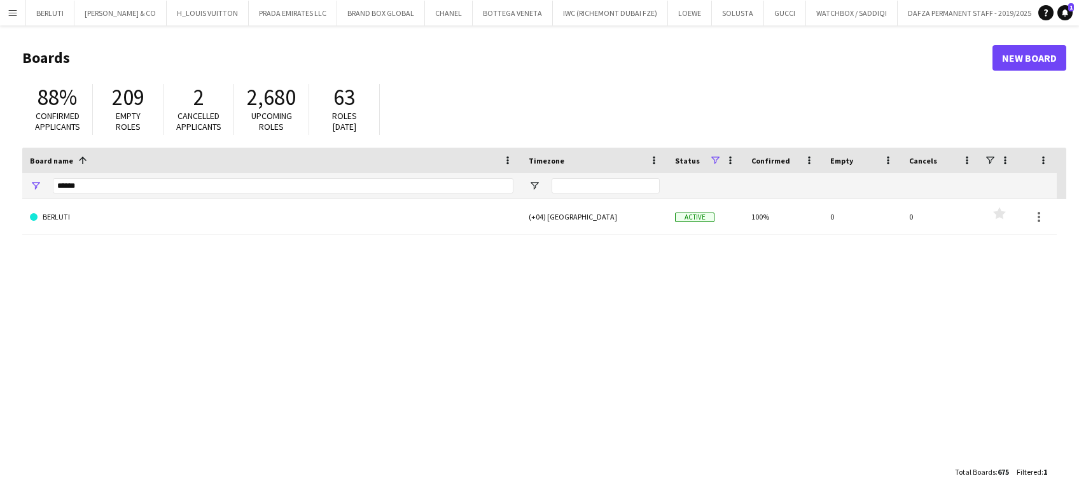
drag, startPoint x: -4, startPoint y: 167, endPoint x: -4, endPoint y: 159, distance: 8.3
click at [0, 159] on html "Menu Boards Boards Boards All jobs Status Workforce Workforce My Workforce Recr…" at bounding box center [539, 252] width 1079 height 504
drag, startPoint x: -4, startPoint y: 158, endPoint x: 466, endPoint y: 279, distance: 484.6
click at [0, 156] on html "Menu Boards Boards Boards All jobs Status Workforce Workforce My Workforce Recr…" at bounding box center [539, 252] width 1079 height 504
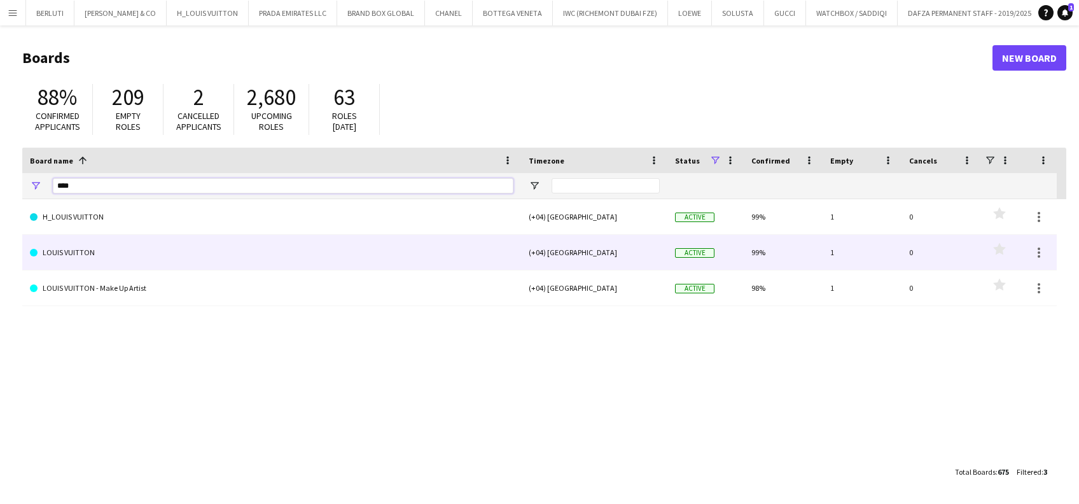
type input "****"
click at [223, 254] on link "LOUIS VUITTON" at bounding box center [271, 253] width 483 height 36
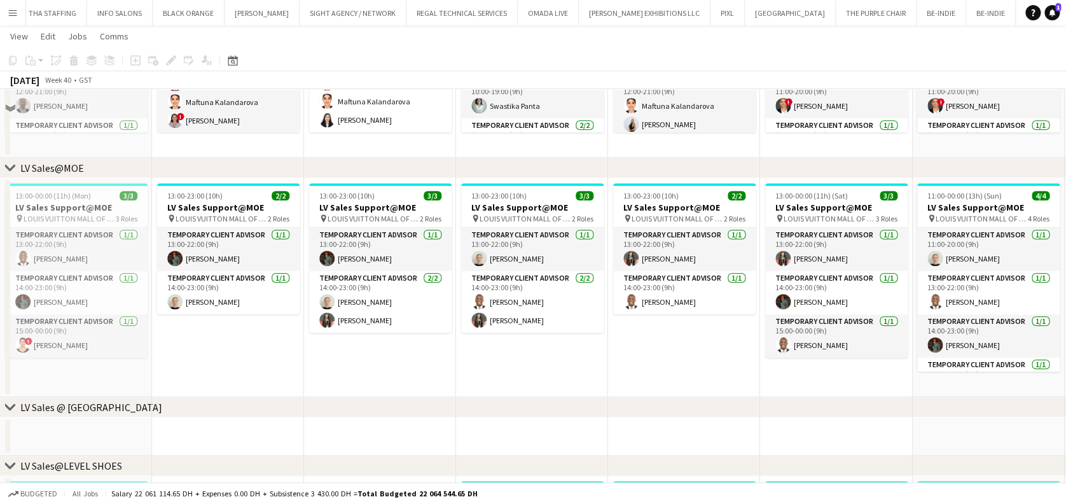
scroll to position [339, 0]
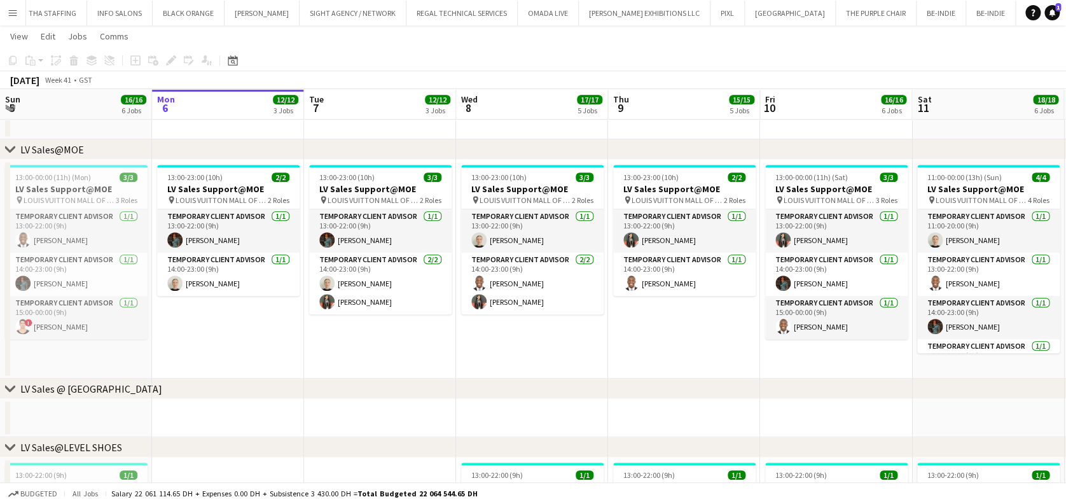
drag, startPoint x: 321, startPoint y: 327, endPoint x: 153, endPoint y: 226, distance: 195.1
click at [4, 204] on app-calendar-viewport "Fri 3 15/15 5 Jobs Sat 4 17/17 5 Jobs Sun 5 16/16 6 Jobs Mon 6 12/12 3 Jobs Tue…" at bounding box center [533, 478] width 1066 height 1534
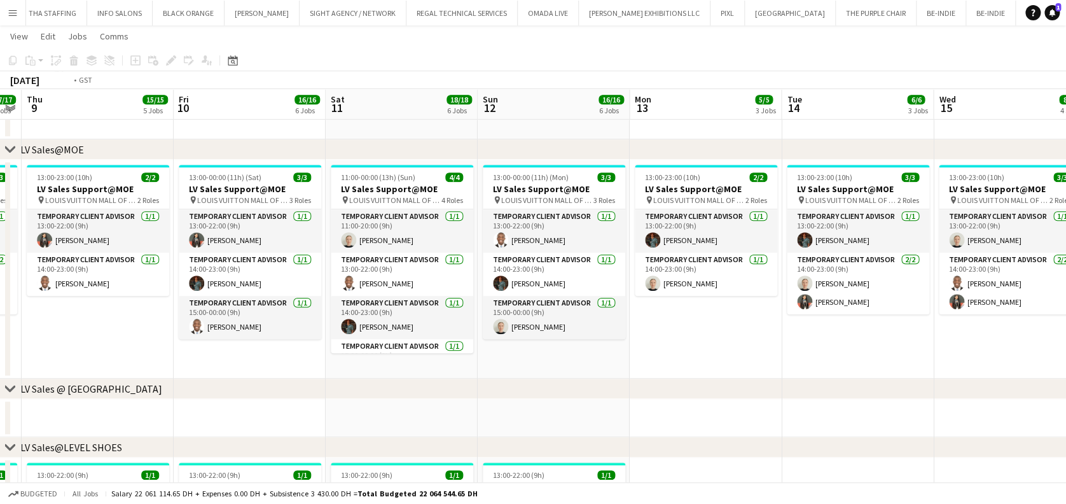
drag, startPoint x: 644, startPoint y: 242, endPoint x: 240, endPoint y: 233, distance: 404.0
click at [235, 233] on app-calendar-viewport "Mon 6 12/12 3 Jobs Tue 7 12/12 3 Jobs Wed 8 17/17 5 Jobs Thu 9 15/15 5 Jobs Fri…" at bounding box center [533, 478] width 1066 height 1534
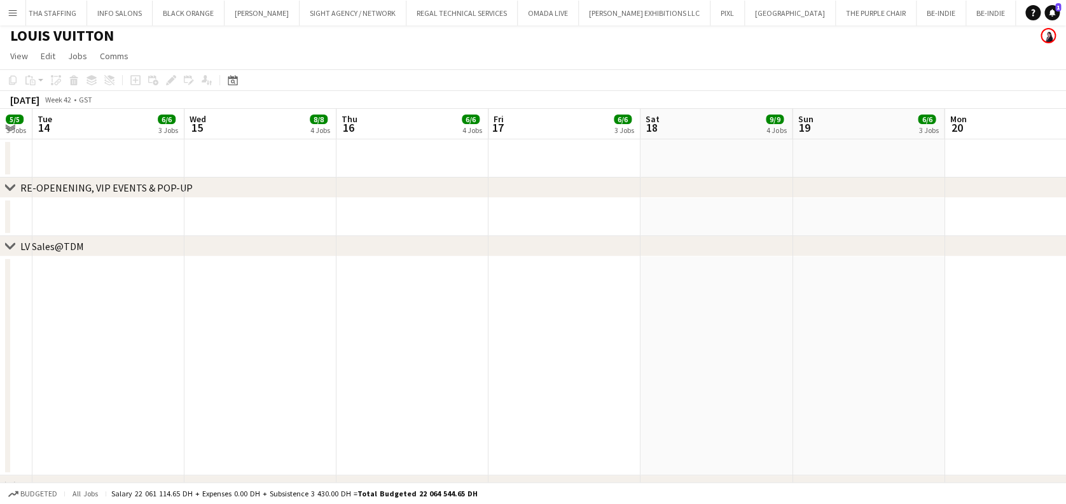
scroll to position [0, 0]
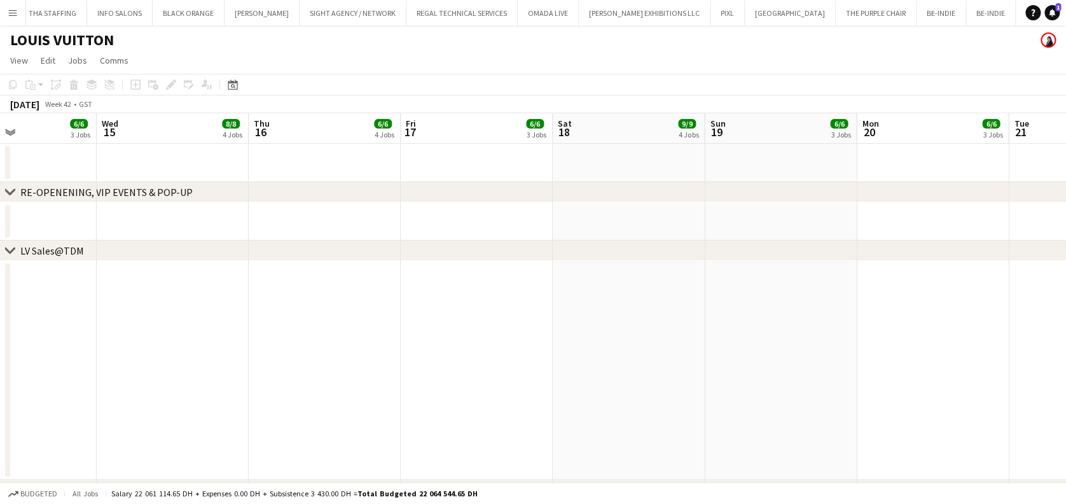
drag, startPoint x: 252, startPoint y: 302, endPoint x: 563, endPoint y: 370, distance: 317.7
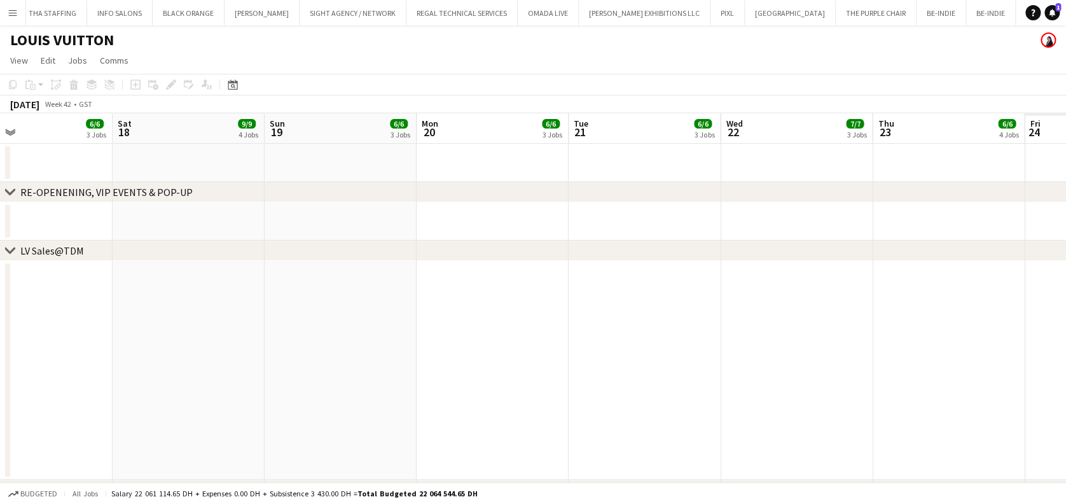
drag, startPoint x: 370, startPoint y: 300, endPoint x: 235, endPoint y: 250, distance: 144.5
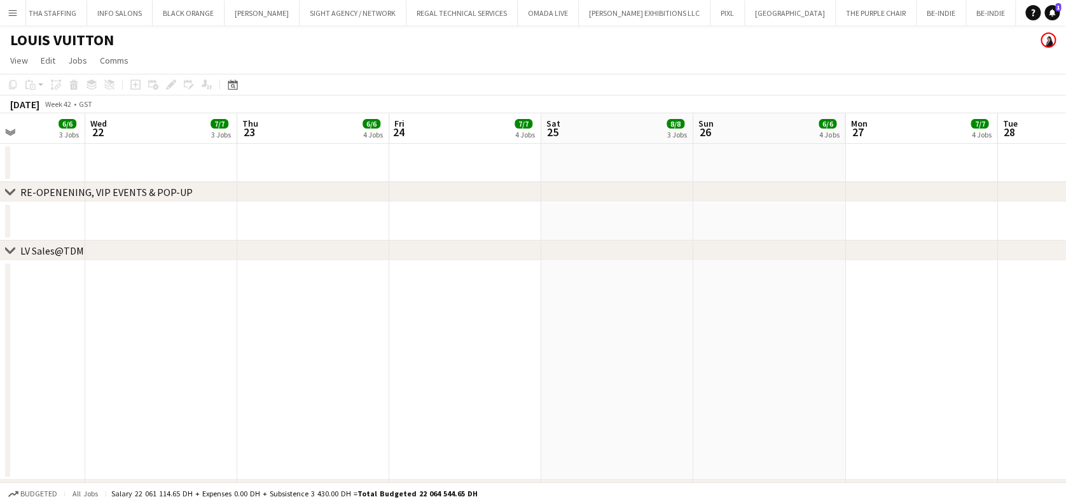
drag, startPoint x: 651, startPoint y: 250, endPoint x: 175, endPoint y: 271, distance: 476.8
click at [66, 244] on div "chevron-right LV Sales@TDM" at bounding box center [533, 250] width 1066 height 20
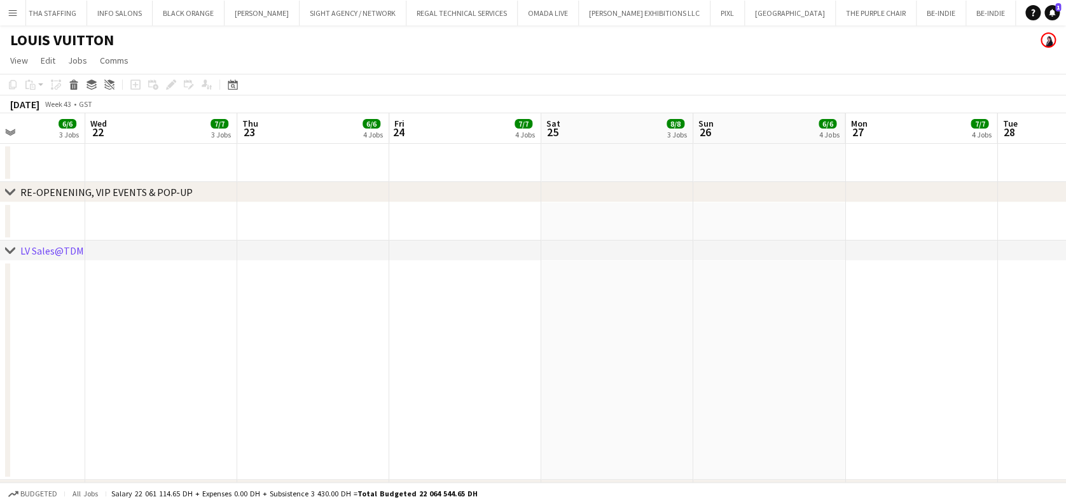
drag, startPoint x: 216, startPoint y: 345, endPoint x: 138, endPoint y: 343, distance: 77.6
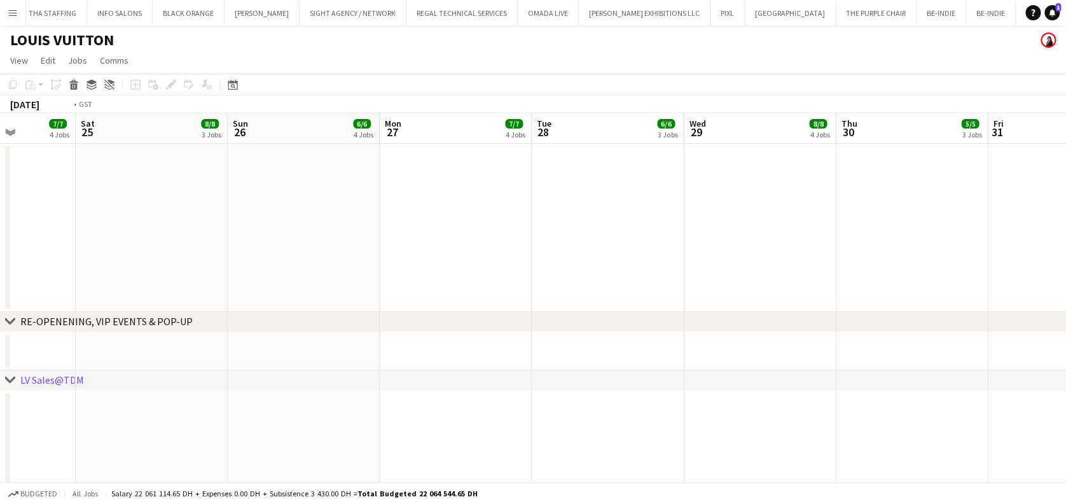
drag, startPoint x: 369, startPoint y: 305, endPoint x: 435, endPoint y: 300, distance: 65.7
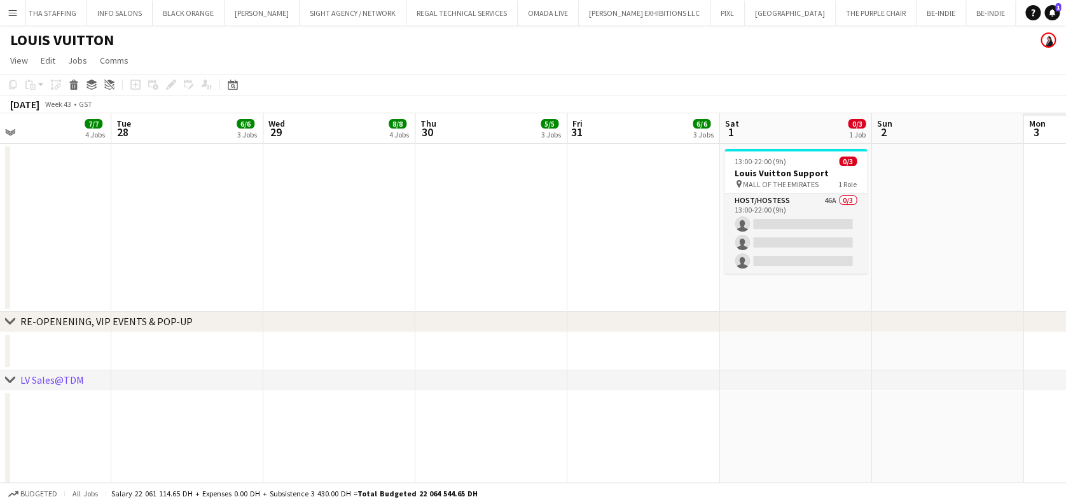
drag, startPoint x: 695, startPoint y: 310, endPoint x: 286, endPoint y: 244, distance: 414.9
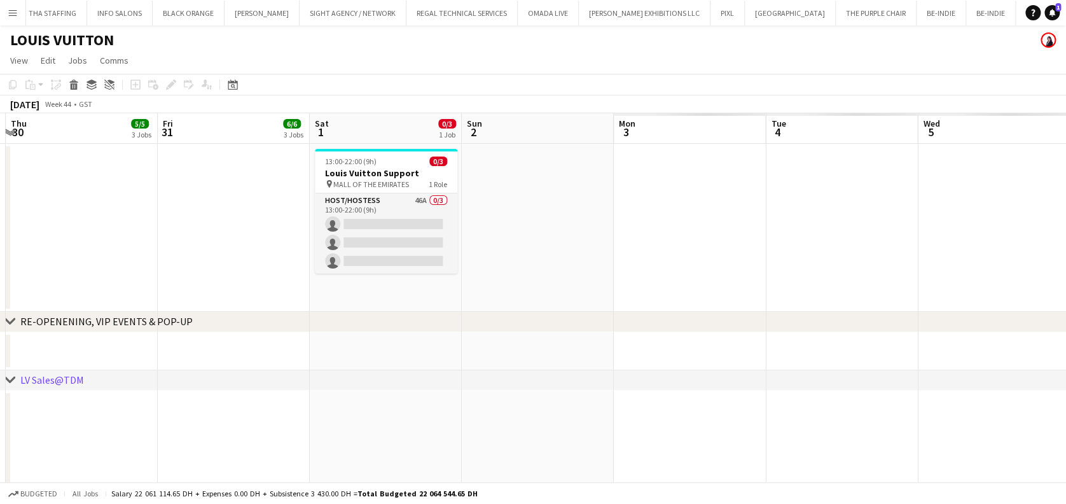
click at [390, 218] on app-card-role "Host/Hostess 46A 0/3 13:00-22:00 (9h) single-neutral-actions single-neutral-act…" at bounding box center [386, 233] width 142 height 80
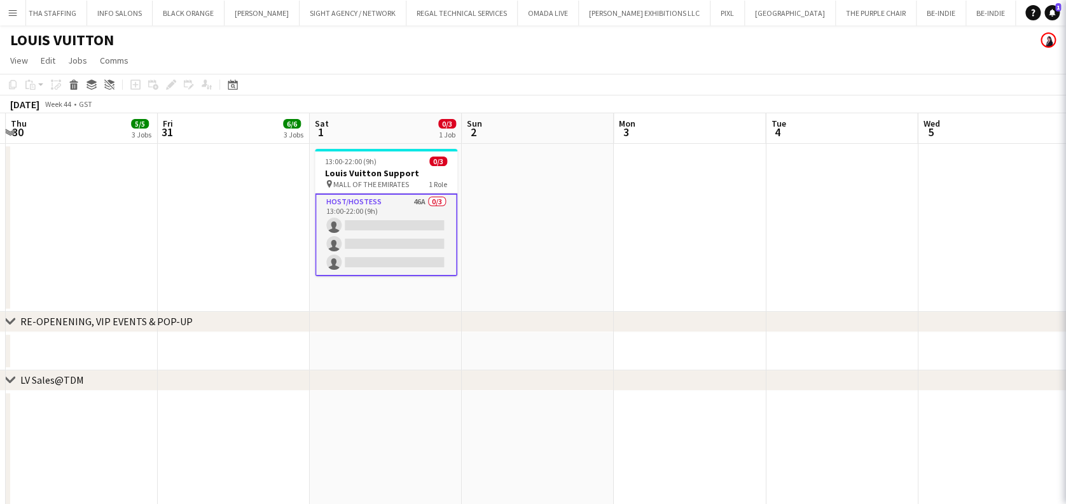
scroll to position [0, 449]
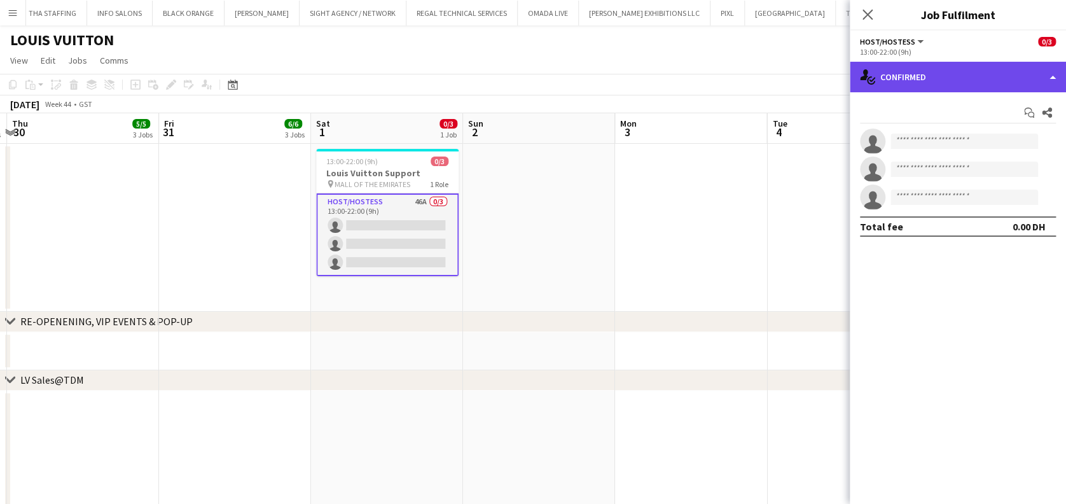
click at [883, 70] on div "single-neutral-actions-check-2 Confirmed" at bounding box center [958, 77] width 216 height 31
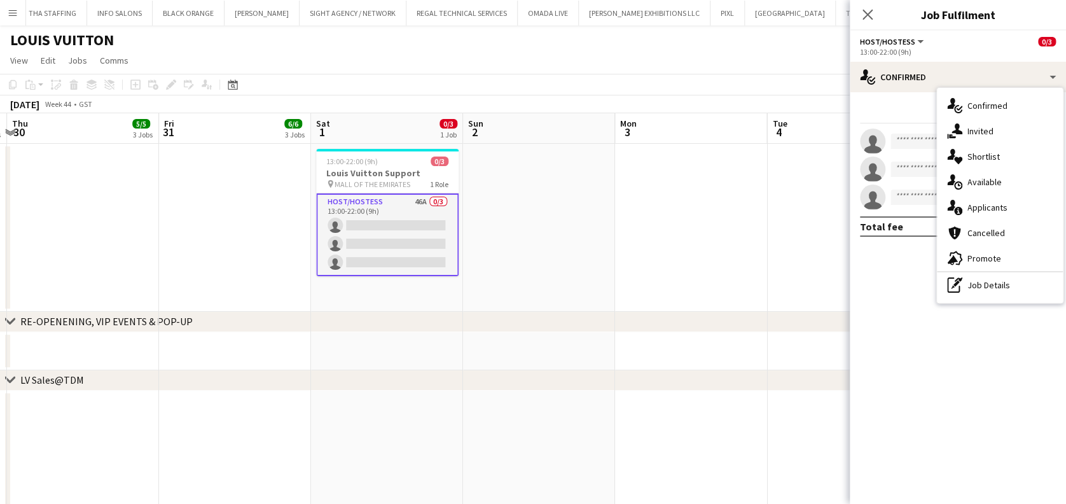
click at [1014, 160] on div "single-neutral-actions-heart Shortlist" at bounding box center [1000, 156] width 126 height 25
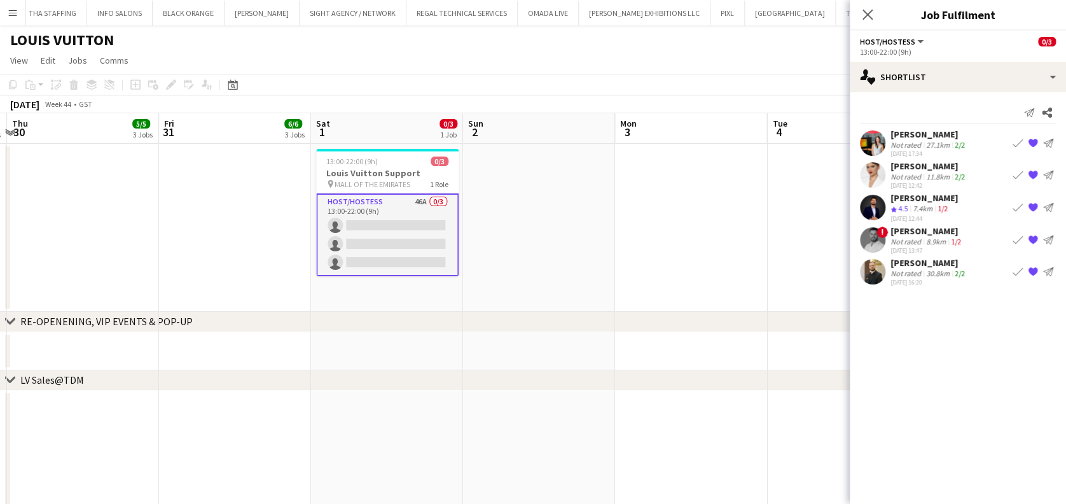
click at [911, 144] on div "Not rated" at bounding box center [906, 145] width 33 height 10
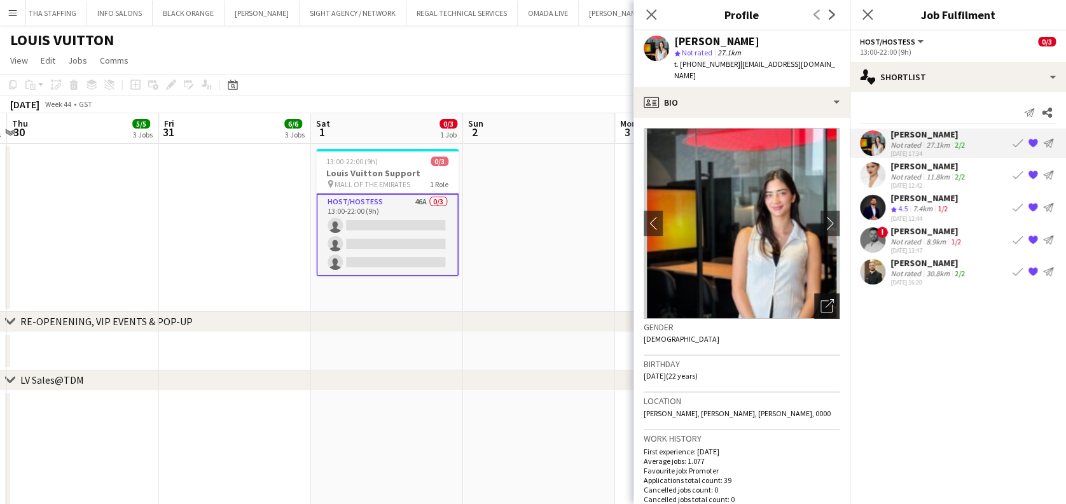
click at [815, 301] on div "Open photos pop-in" at bounding box center [826, 305] width 25 height 25
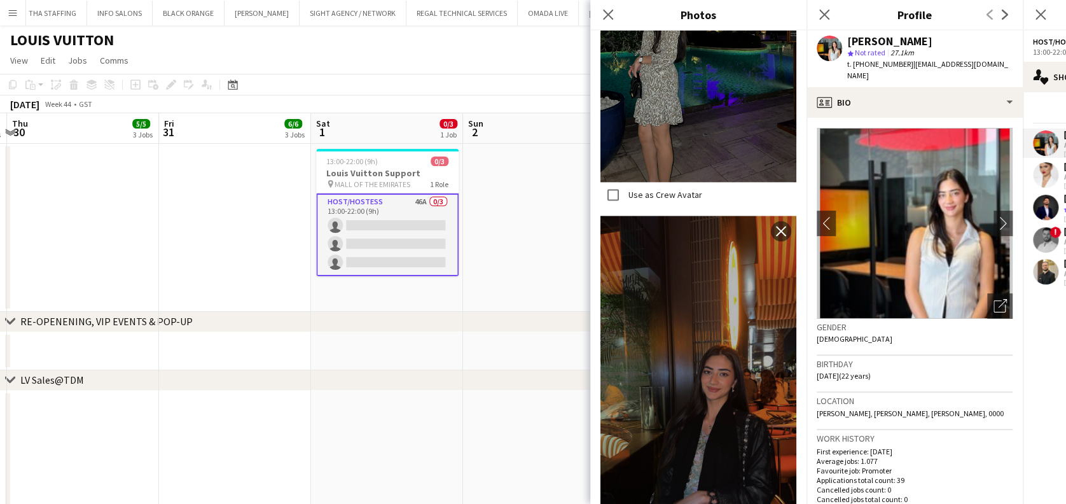
scroll to position [848, 0]
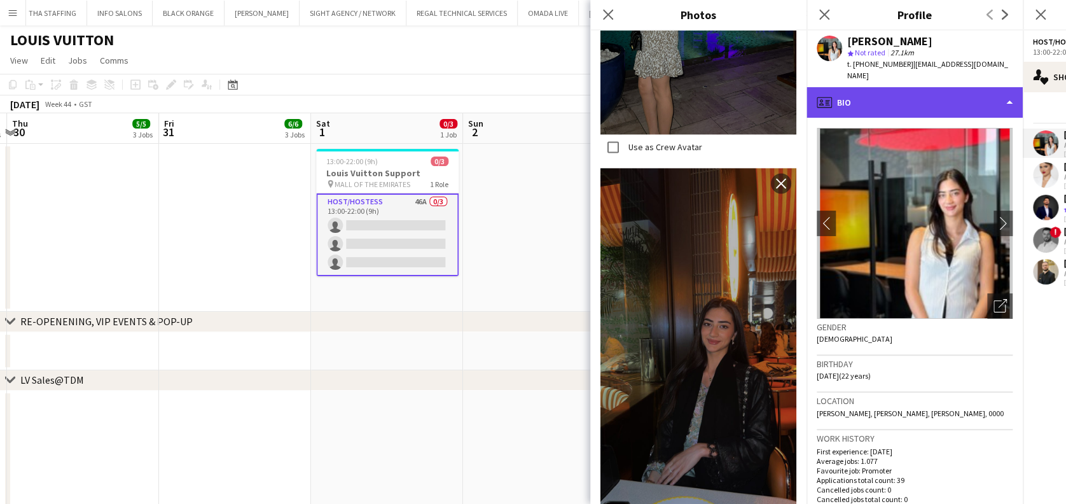
click at [892, 87] on div "profile Bio" at bounding box center [914, 102] width 216 height 31
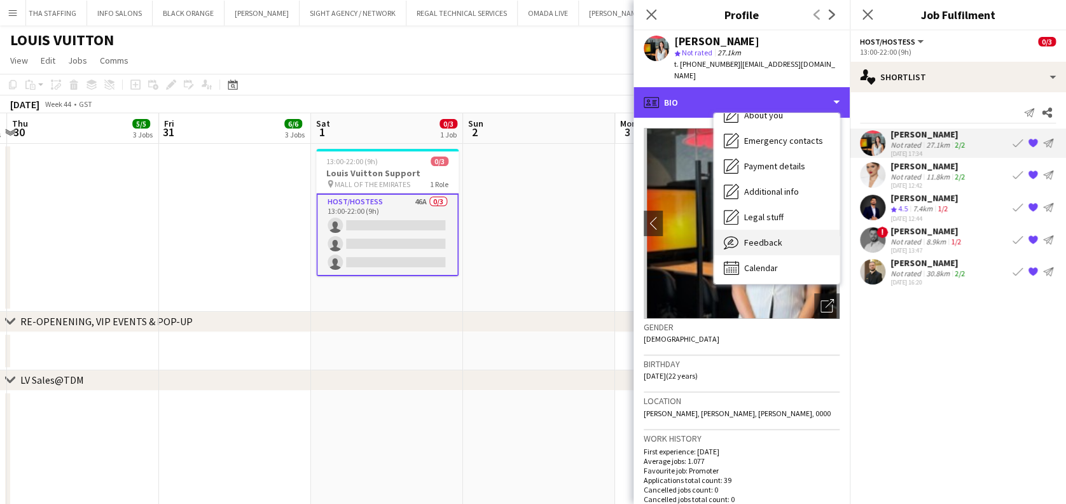
scroll to position [93, 0]
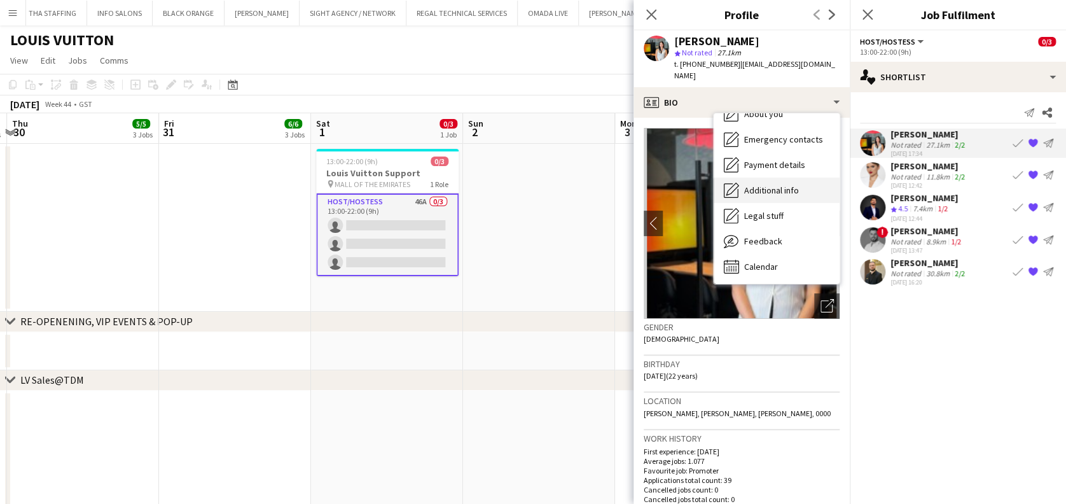
click at [789, 189] on div "Additional info Additional info" at bounding box center [777, 189] width 126 height 25
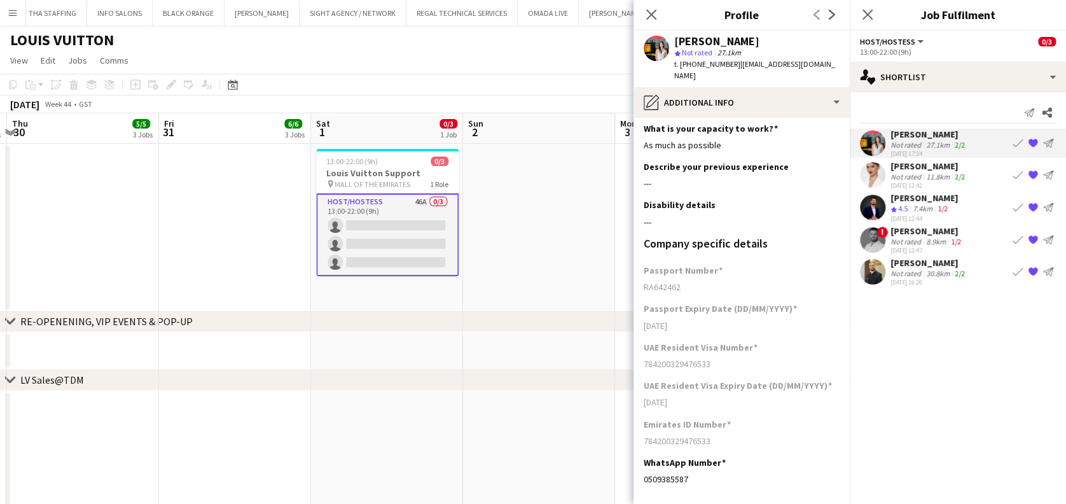
scroll to position [0, 0]
